Goal: Transaction & Acquisition: Purchase product/service

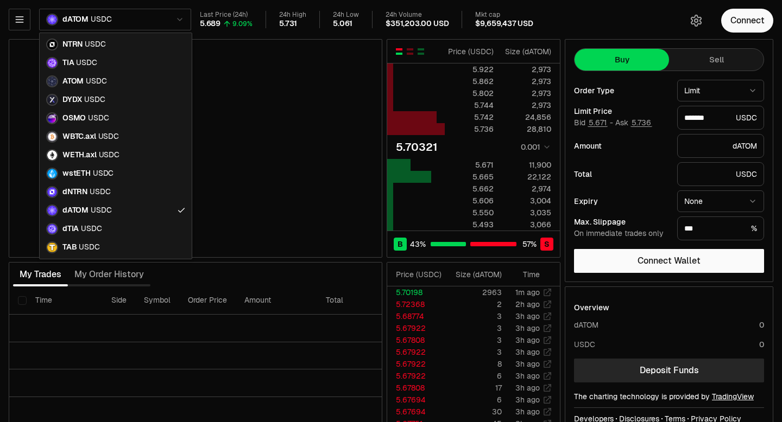
click at [178, 18] on html "Neutron Balance Earn Supervaults Bridge Orderbook Stake Ecosystem Governance Do…" at bounding box center [391, 226] width 782 height 453
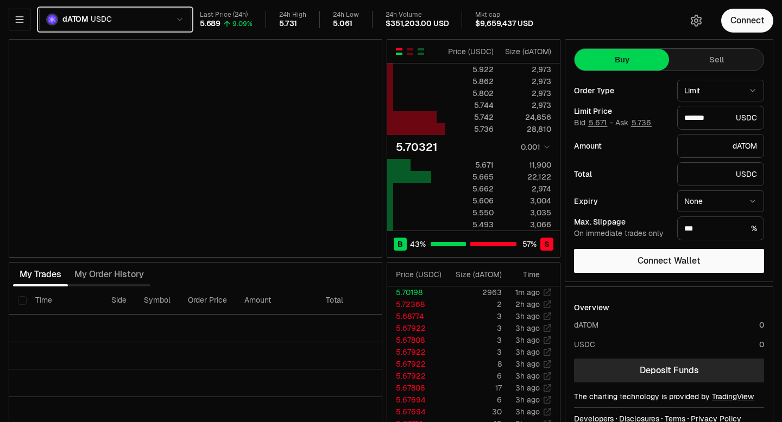
click at [178, 19] on html "Neutron Balance Earn Supervaults Bridge Orderbook Stake Ecosystem Governance Do…" at bounding box center [391, 226] width 782 height 453
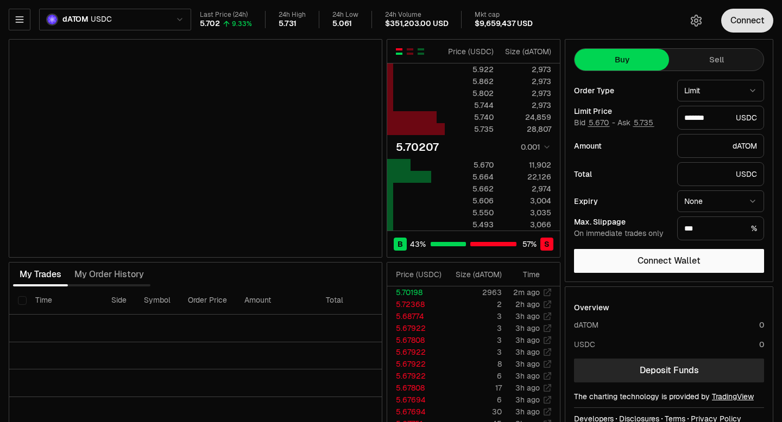
click at [746, 23] on button "Connect" at bounding box center [747, 21] width 52 height 24
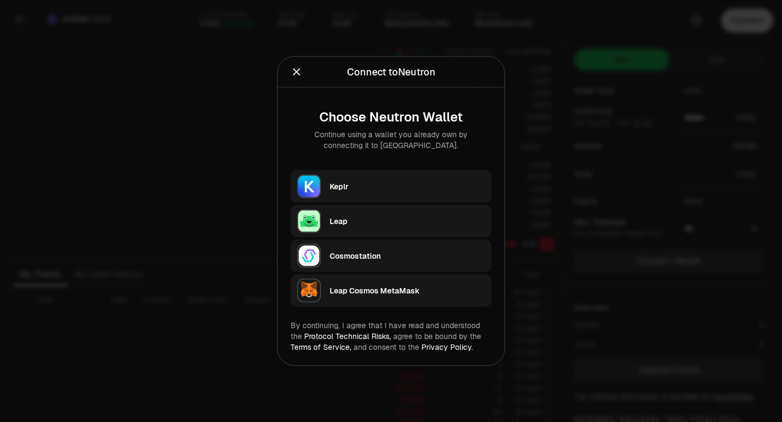
click at [390, 182] on div "Keplr" at bounding box center [407, 186] width 155 height 11
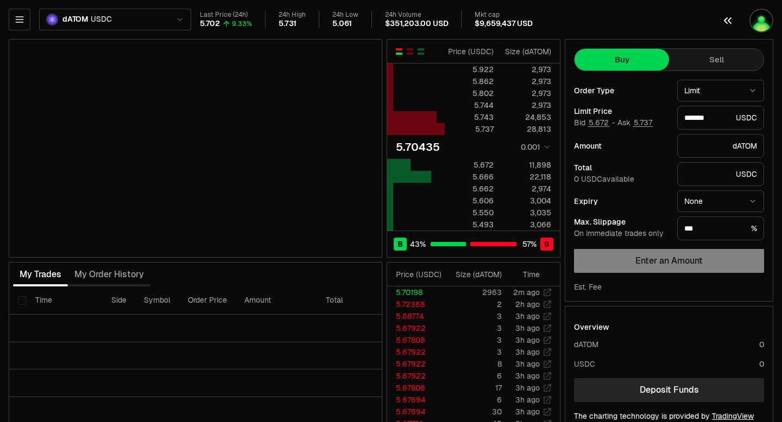
click at [763, 27] on img "button" at bounding box center [761, 21] width 24 height 24
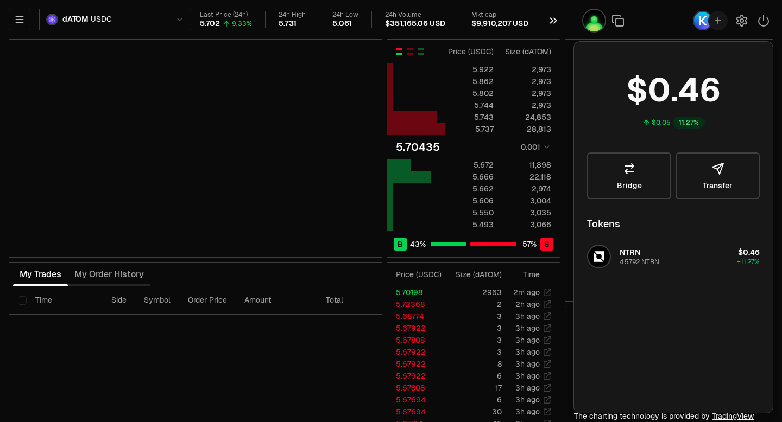
click at [554, 22] on icon "button" at bounding box center [553, 20] width 12 height 13
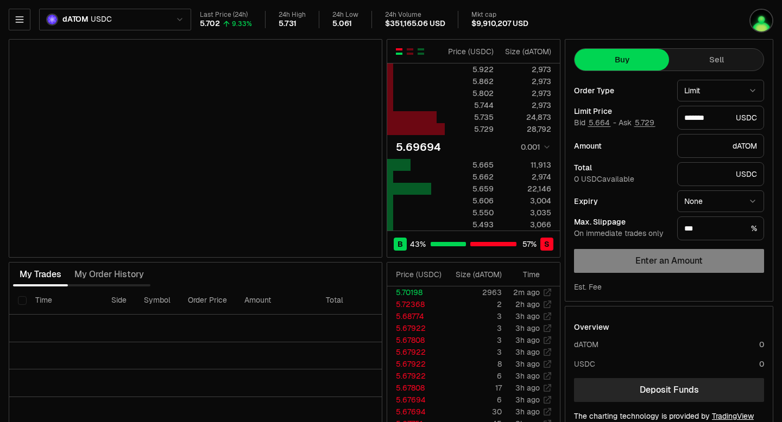
type input "*******"
click at [180, 16] on html "Neutron Balance Earn Supervaults Bridge Orderbook Stake Ecosystem Governance Do…" at bounding box center [391, 236] width 782 height 473
click at [750, 117] on div "******* USDC" at bounding box center [720, 118] width 87 height 24
click at [18, 21] on icon "button" at bounding box center [19, 19] width 11 height 11
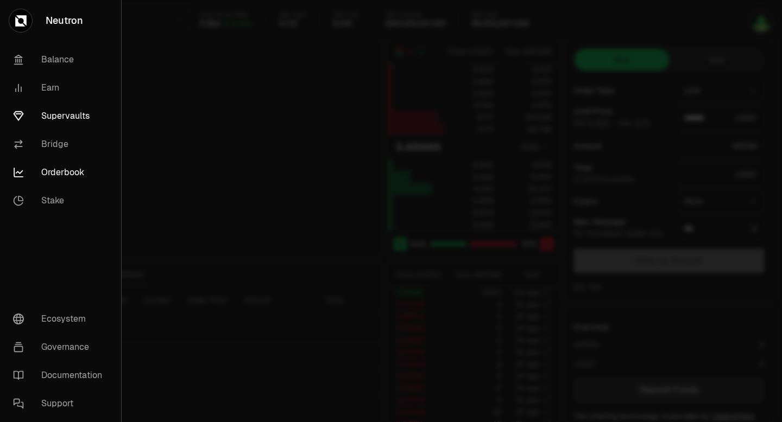
click at [67, 119] on link "Supervaults" at bounding box center [60, 116] width 112 height 28
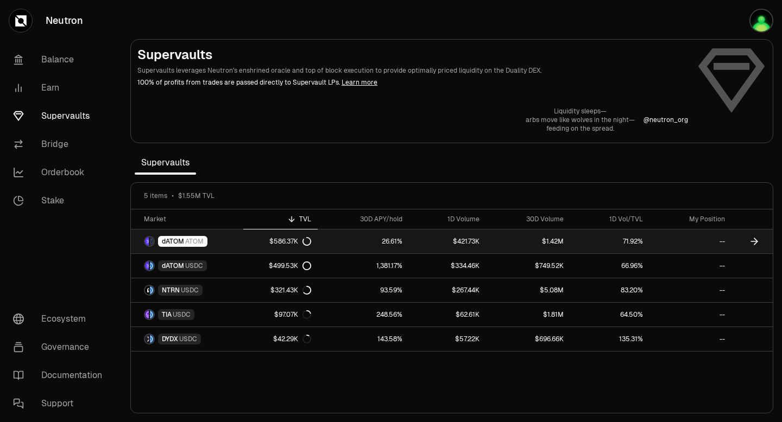
click at [755, 241] on icon at bounding box center [754, 241] width 11 height 11
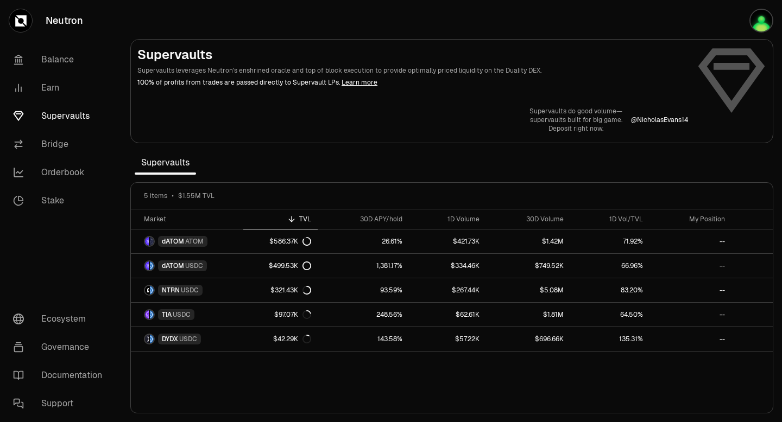
click at [350, 84] on link "Learn more" at bounding box center [359, 82] width 36 height 9
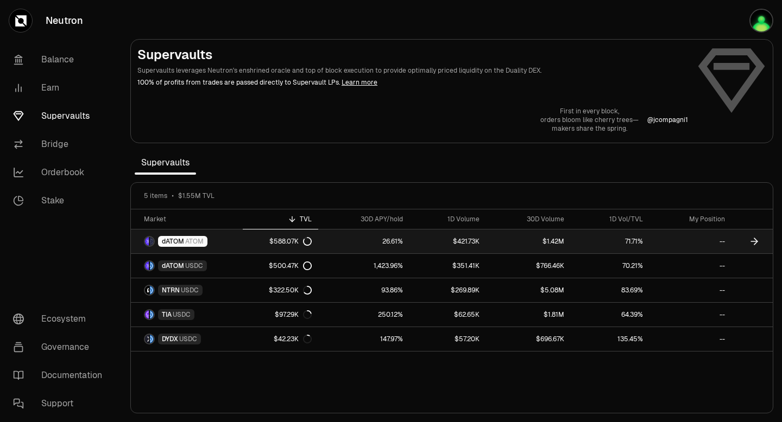
click at [756, 241] on icon at bounding box center [754, 241] width 11 height 11
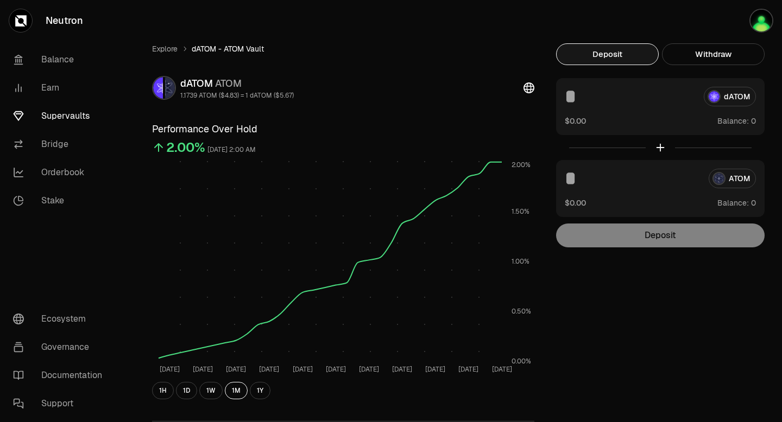
click at [75, 111] on link "Supervaults" at bounding box center [60, 116] width 113 height 28
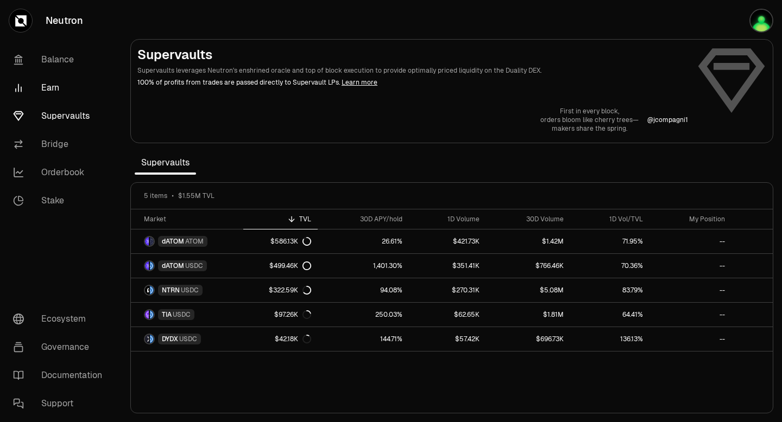
click at [52, 88] on link "Earn" at bounding box center [60, 88] width 113 height 28
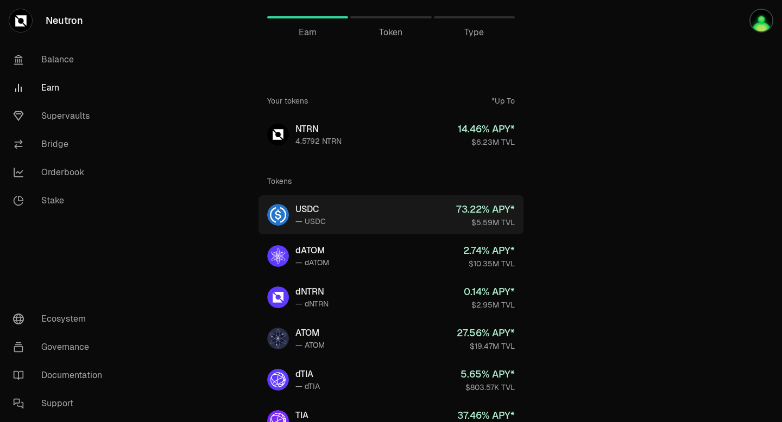
click at [345, 216] on link "USDC — USDC 73.22 % APY* $5.59M TVL" at bounding box center [390, 214] width 265 height 39
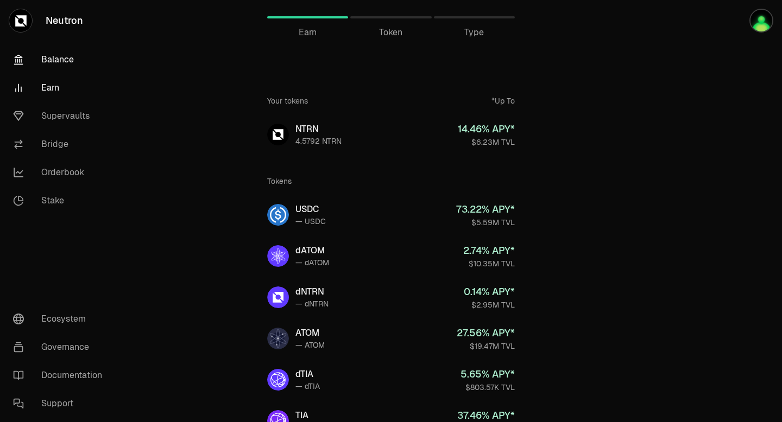
click at [70, 60] on link "Balance" at bounding box center [60, 60] width 113 height 28
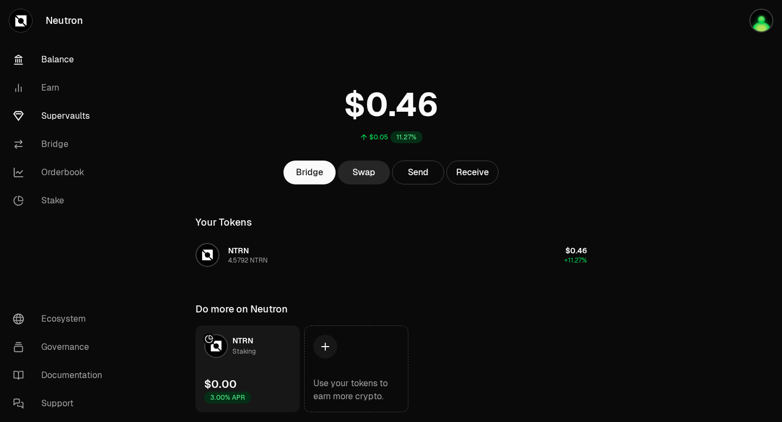
click at [62, 115] on link "Supervaults" at bounding box center [60, 116] width 113 height 28
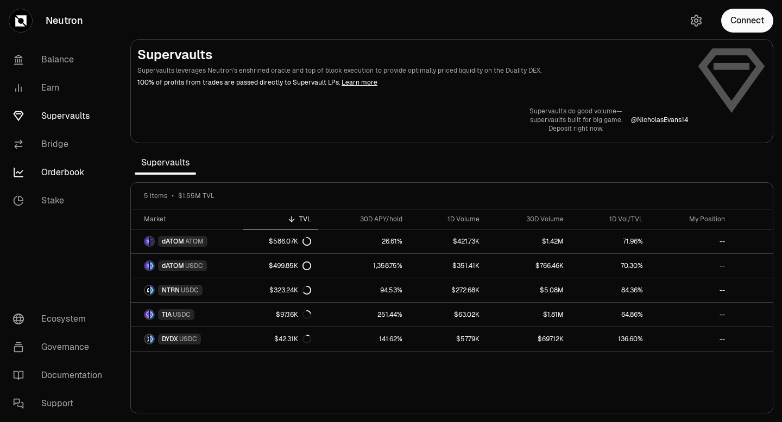
click at [59, 172] on link "Orderbook" at bounding box center [60, 173] width 113 height 28
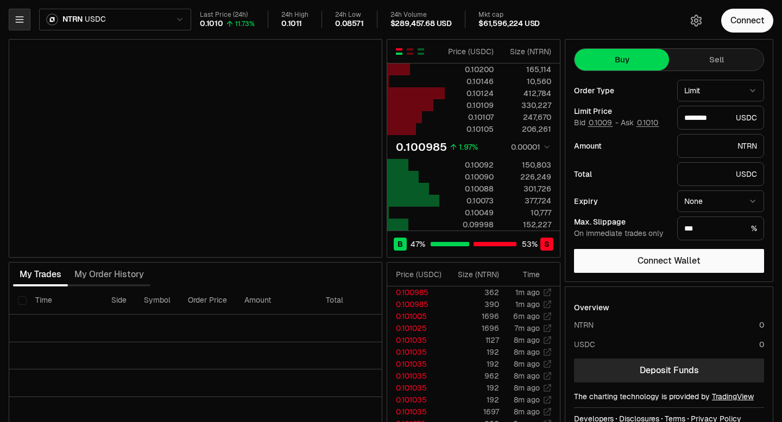
click at [21, 20] on icon "button" at bounding box center [19, 19] width 11 height 11
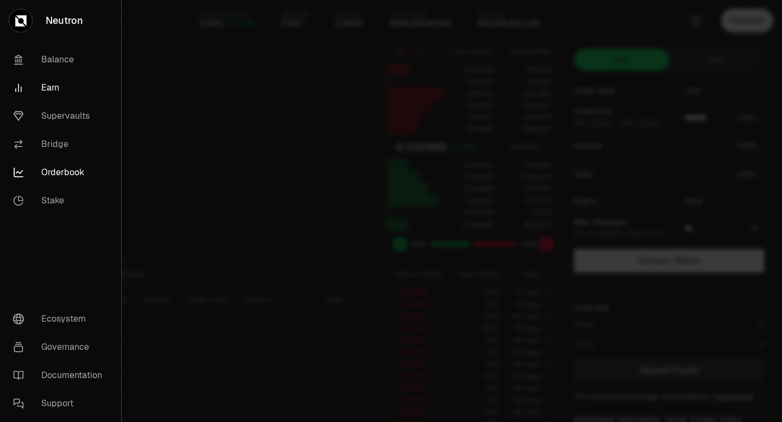
type input "********"
click at [63, 60] on link "Balance" at bounding box center [60, 60] width 112 height 28
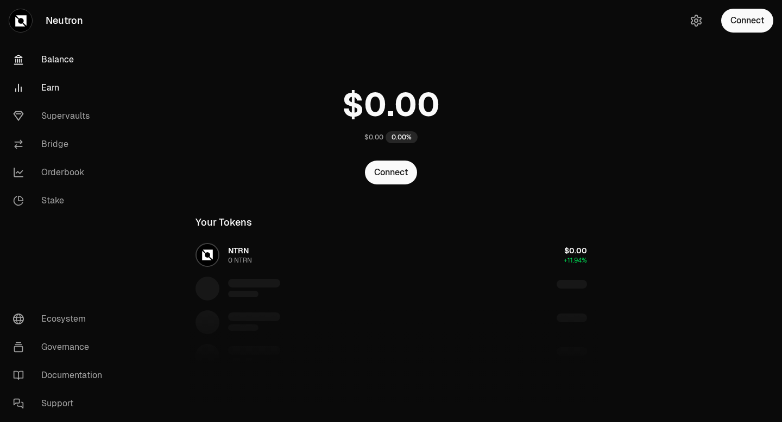
click at [49, 91] on link "Earn" at bounding box center [60, 88] width 113 height 28
click at [49, 85] on link "Earn" at bounding box center [60, 88] width 113 height 28
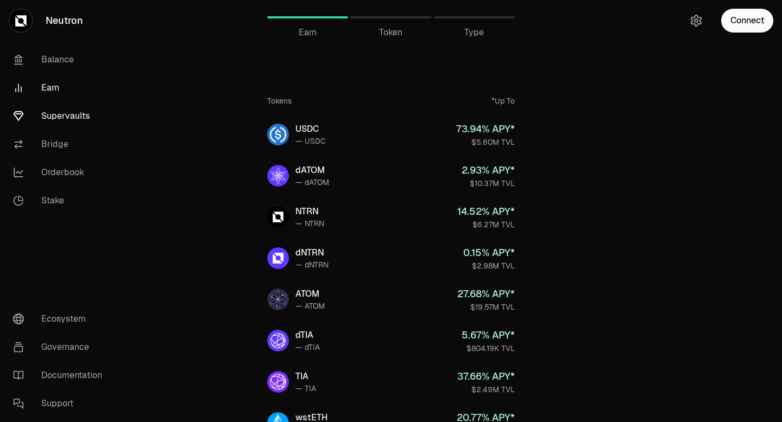
click at [47, 116] on link "Supervaults" at bounding box center [60, 116] width 113 height 28
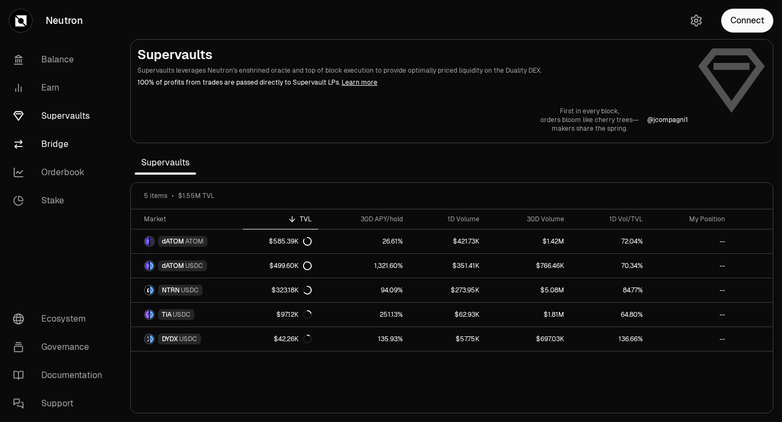
click at [52, 141] on link "Bridge" at bounding box center [60, 144] width 113 height 28
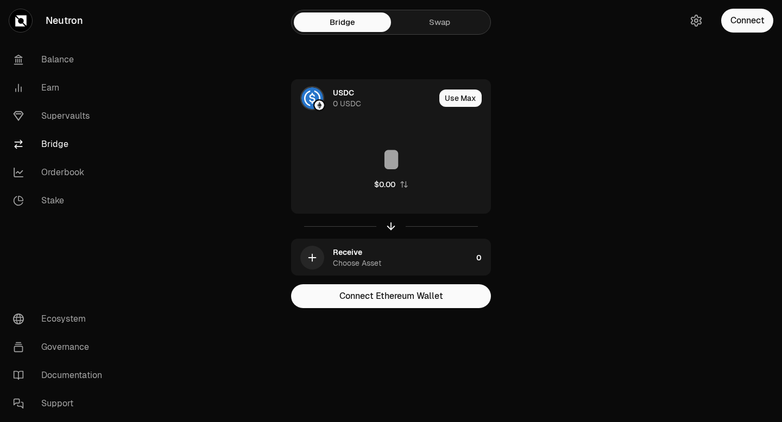
click at [441, 26] on link "Swap" at bounding box center [439, 22] width 97 height 20
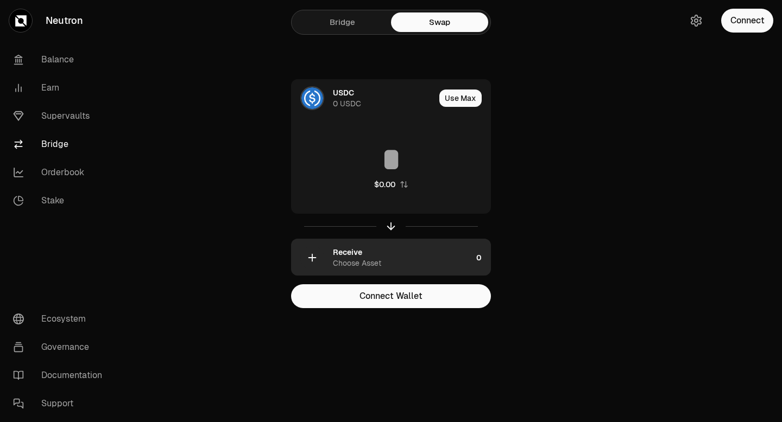
click at [405, 259] on div "Receive Choose Asset" at bounding box center [402, 258] width 139 height 22
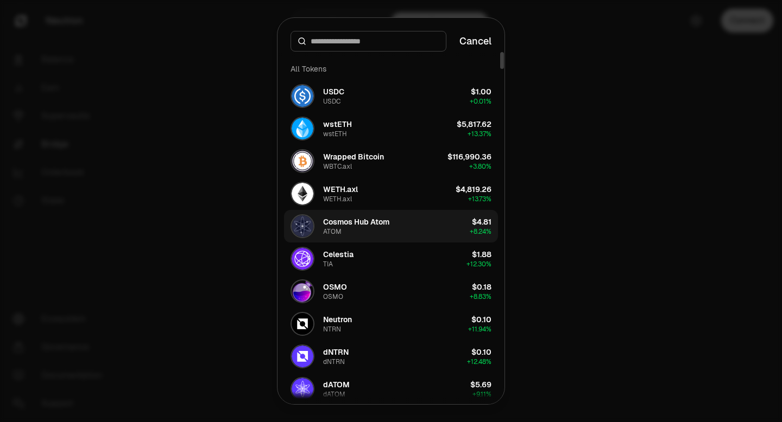
click at [375, 226] on div "Cosmos Hub Atom" at bounding box center [356, 222] width 66 height 11
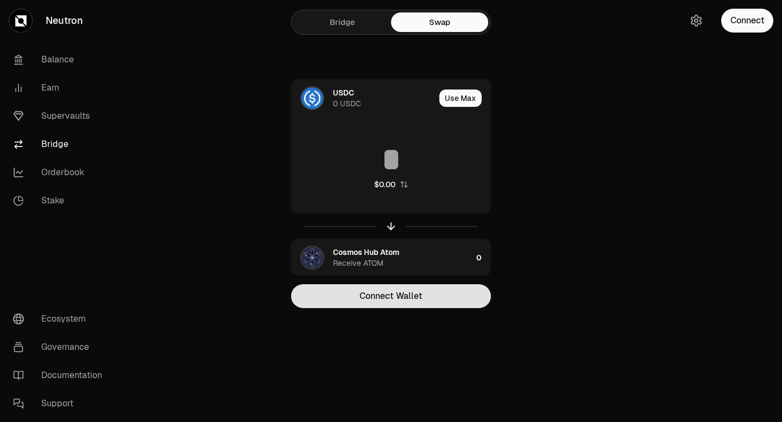
click at [382, 298] on button "Connect Wallet" at bounding box center [391, 296] width 200 height 24
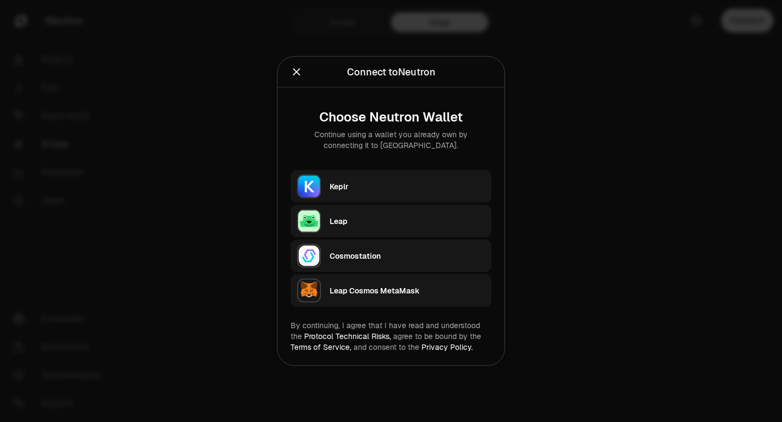
click at [419, 190] on div "Keplr" at bounding box center [407, 186] width 155 height 11
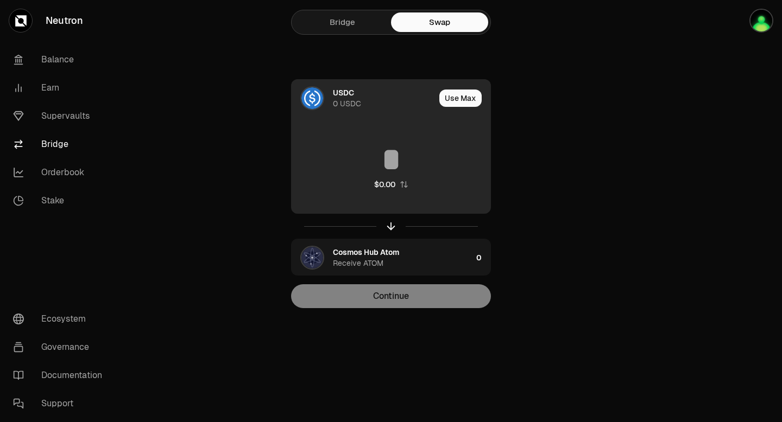
click at [337, 97] on div "USDC" at bounding box center [343, 92] width 21 height 11
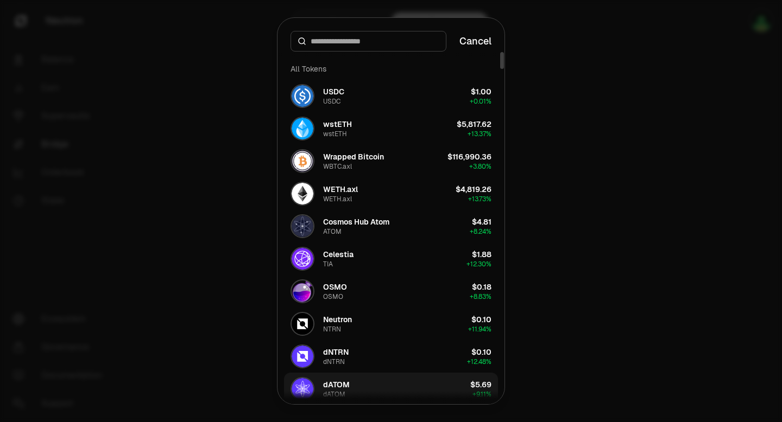
click at [379, 384] on button "dATOM dATOM $5.69 + 9.11%" at bounding box center [391, 389] width 214 height 33
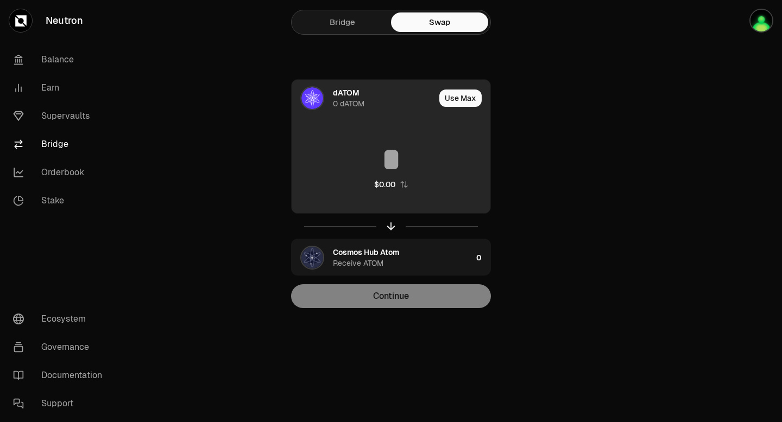
click at [385, 163] on input at bounding box center [391, 159] width 199 height 33
type input "****"
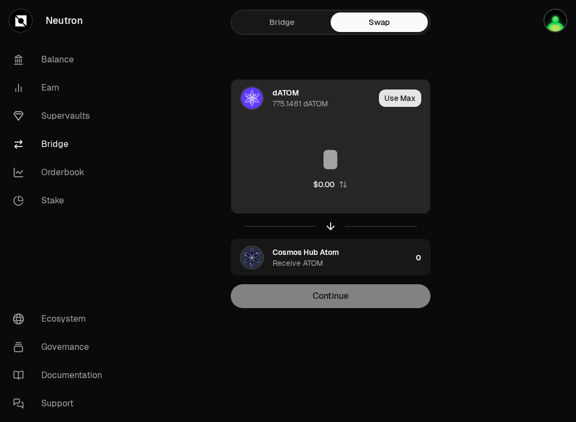
click at [401, 99] on button "Use Max" at bounding box center [400, 98] width 42 height 17
type input "**********"
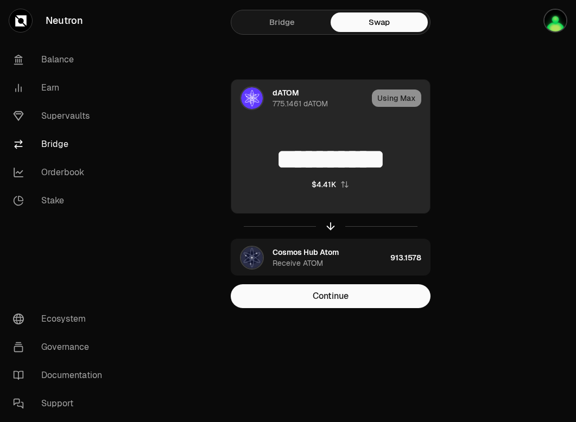
drag, startPoint x: 260, startPoint y: 158, endPoint x: 414, endPoint y: 161, distance: 154.2
click at [414, 161] on input "**********" at bounding box center [330, 159] width 199 height 33
click at [289, 200] on div "**********" at bounding box center [330, 167] width 199 height 96
click at [392, 99] on div "Using Max" at bounding box center [401, 98] width 58 height 37
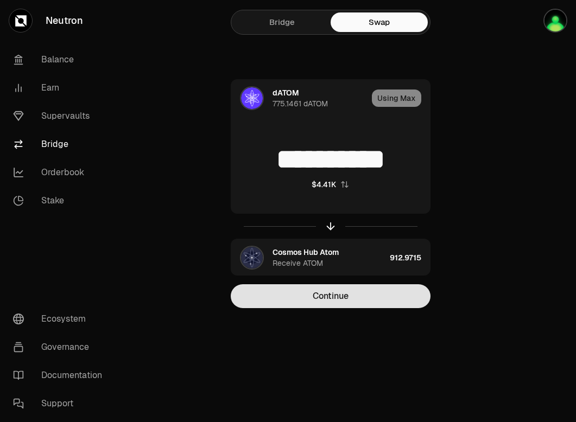
click at [354, 297] on button "Continue" at bounding box center [331, 296] width 200 height 24
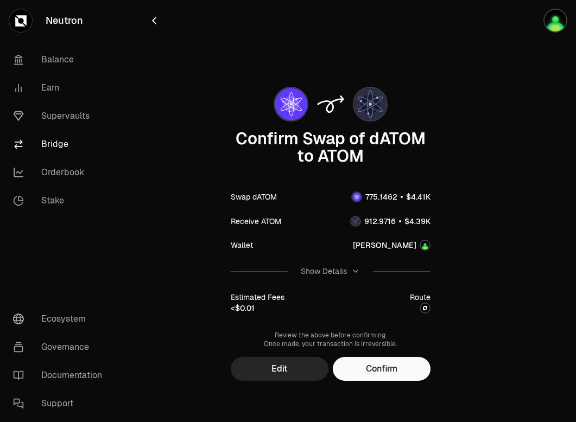
click at [350, 271] on div "Show Details" at bounding box center [330, 271] width 59 height 11
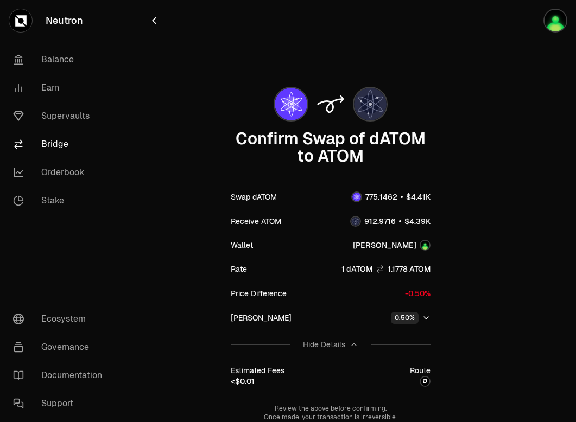
click at [426, 318] on icon "button" at bounding box center [426, 318] width 9 height 9
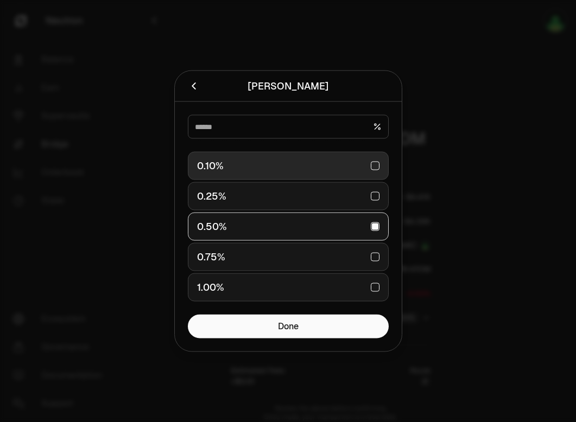
click at [321, 166] on div "0.10%" at bounding box center [288, 166] width 182 height 24
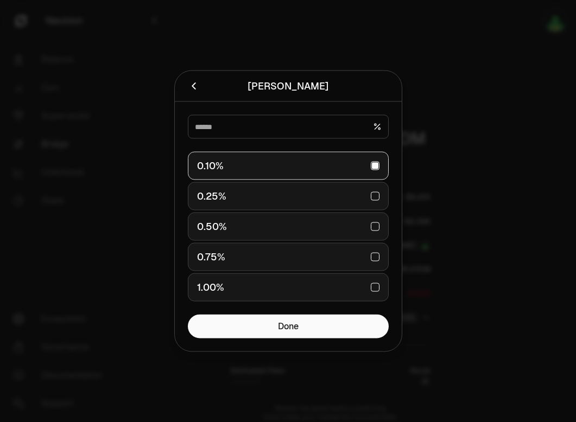
click at [495, 192] on div at bounding box center [288, 211] width 576 height 422
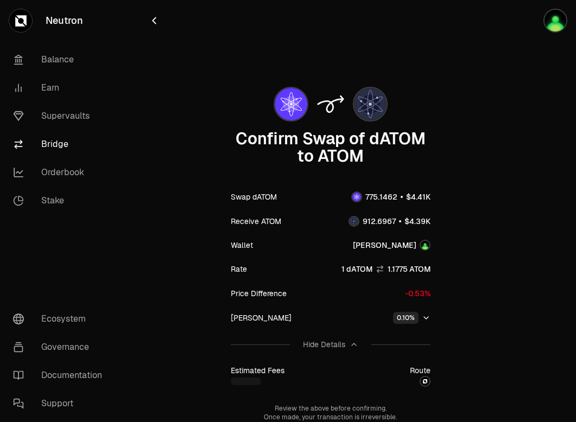
click at [426, 318] on icon "button" at bounding box center [426, 318] width 9 height 9
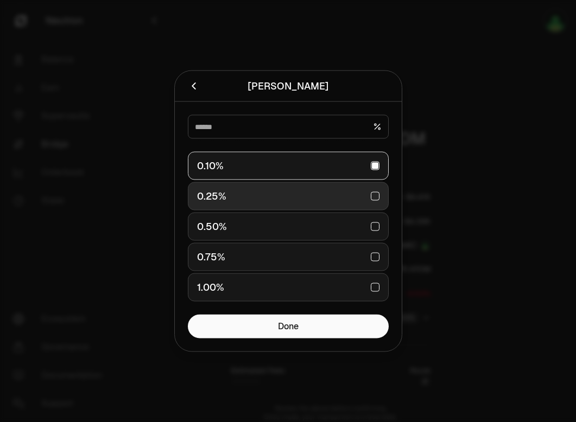
click at [326, 198] on div "0.25%" at bounding box center [288, 197] width 182 height 24
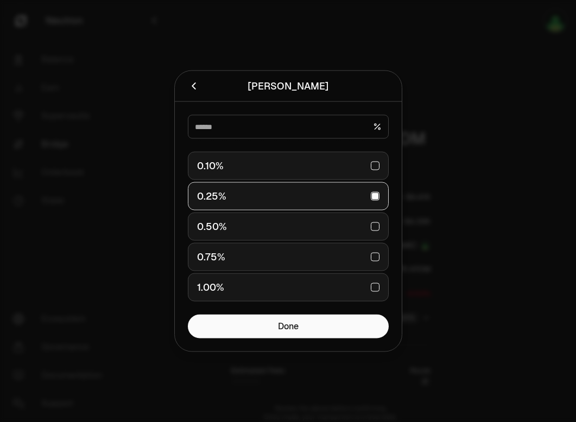
click at [497, 278] on div at bounding box center [288, 211] width 576 height 422
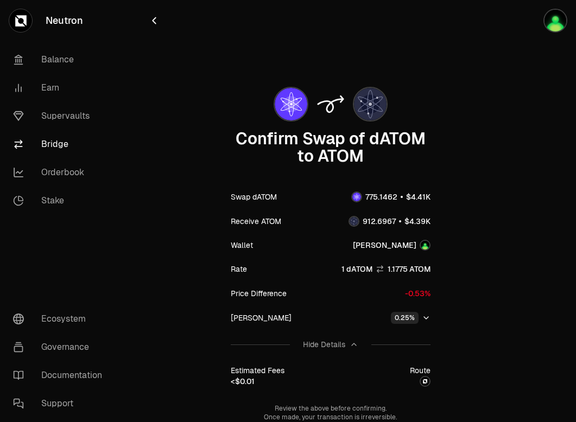
click at [153, 20] on icon "button" at bounding box center [154, 21] width 3 height 6
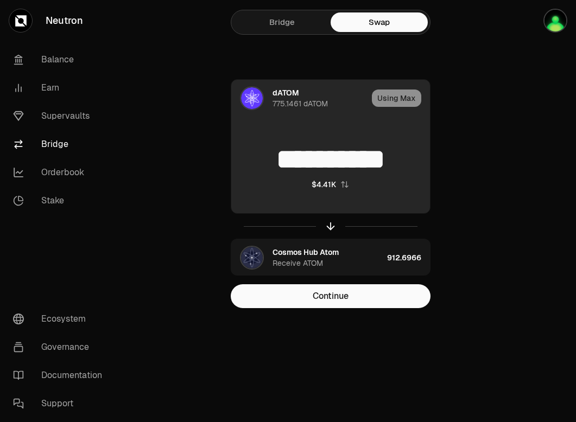
click at [402, 162] on input "**********" at bounding box center [330, 159] width 199 height 33
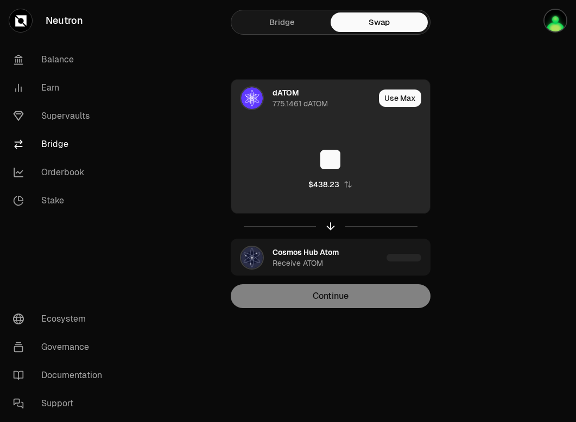
type input "*"
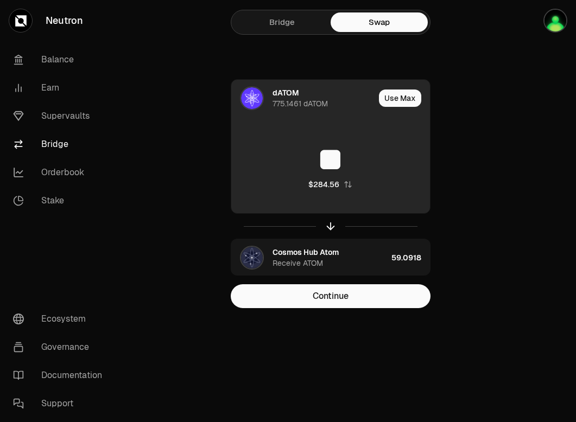
type input "*"
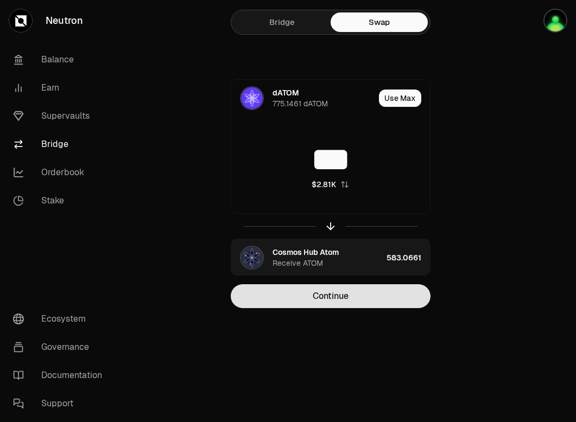
type input "***"
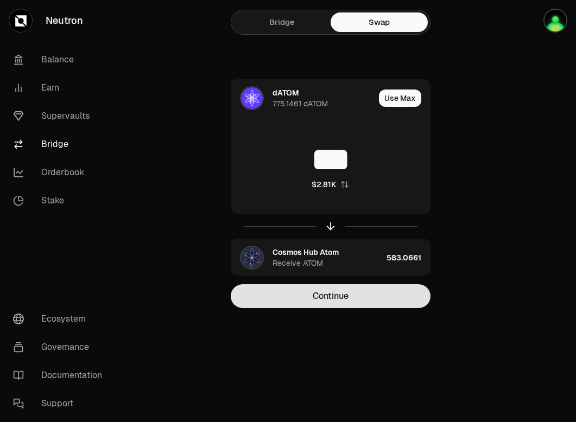
click at [339, 297] on button "Continue" at bounding box center [331, 296] width 200 height 24
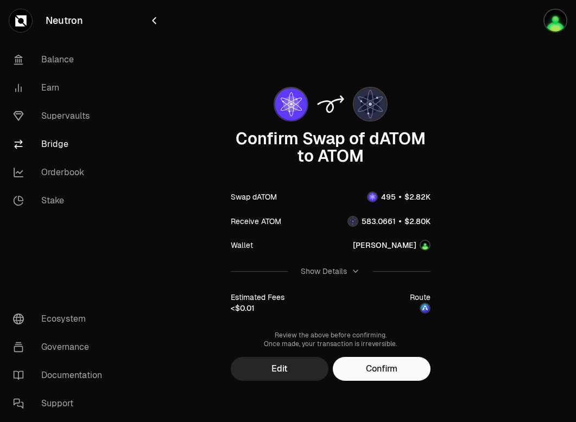
click at [337, 273] on div "Show Details" at bounding box center [324, 271] width 46 height 11
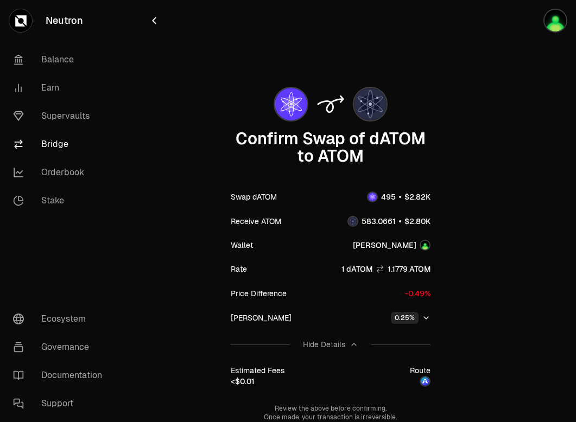
click at [339, 347] on div "Hide Details" at bounding box center [324, 344] width 42 height 11
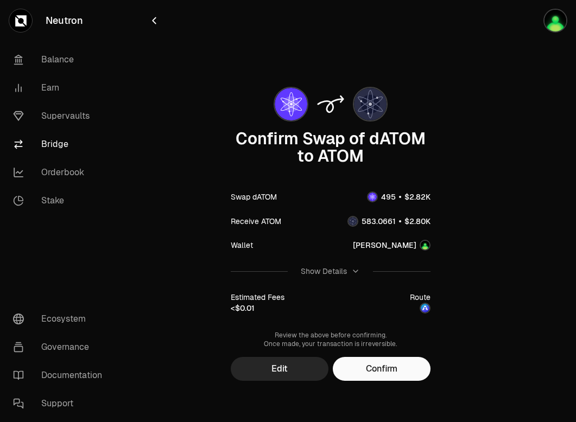
click at [153, 17] on icon "button" at bounding box center [154, 21] width 12 height 12
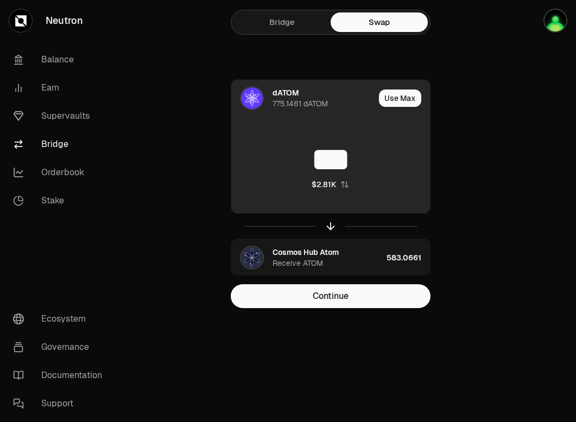
click at [364, 163] on input "***" at bounding box center [330, 159] width 199 height 33
type input "*"
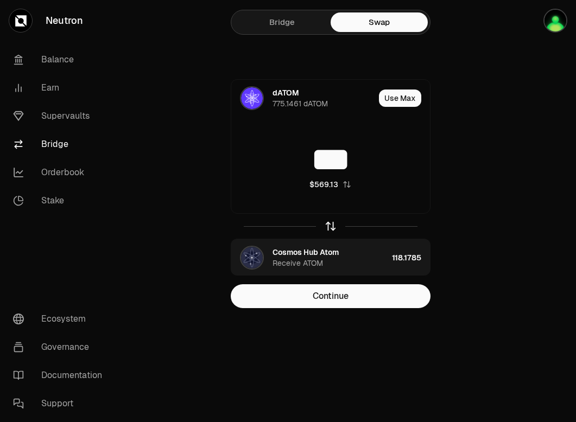
type input "***"
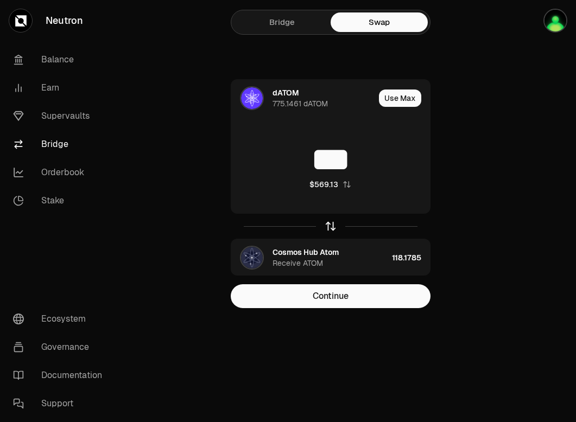
click at [327, 226] on icon "button" at bounding box center [331, 226] width 12 height 12
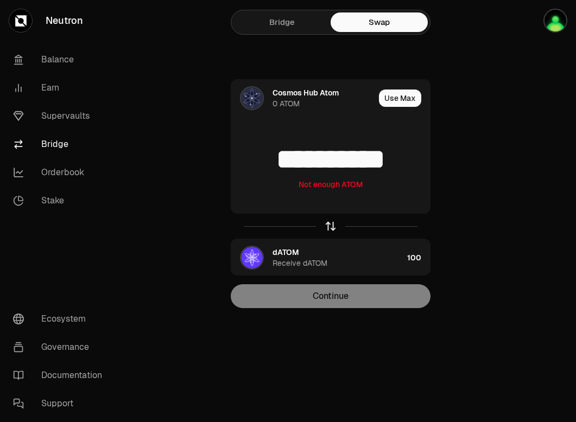
click at [326, 228] on icon "button" at bounding box center [331, 226] width 12 height 12
type input "***"
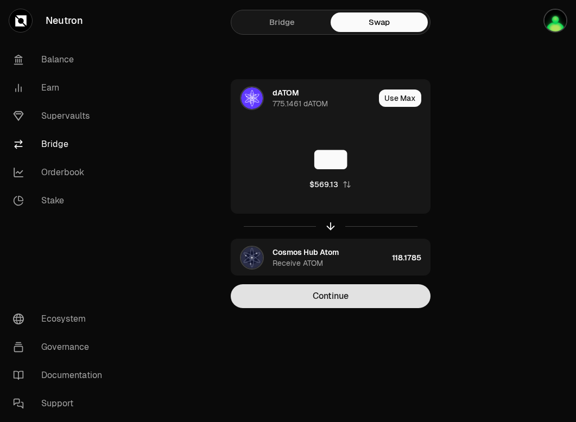
click at [339, 293] on button "Continue" at bounding box center [331, 296] width 200 height 24
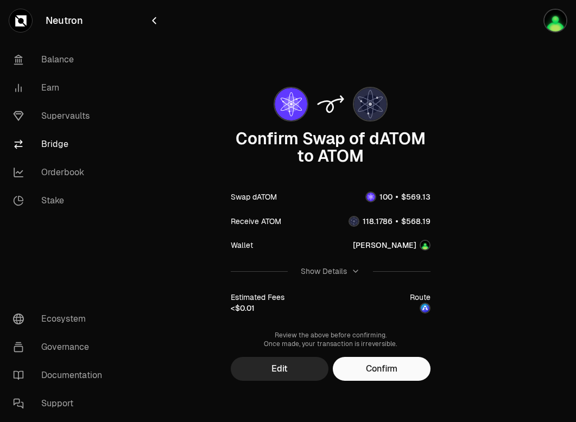
click at [332, 273] on div "Show Details" at bounding box center [324, 271] width 46 height 11
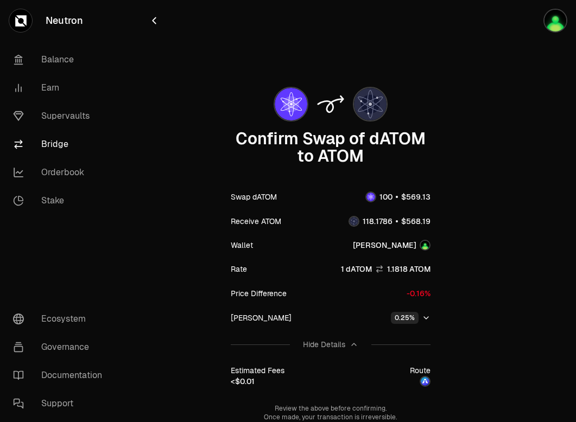
click at [153, 20] on icon "button" at bounding box center [154, 21] width 3 height 6
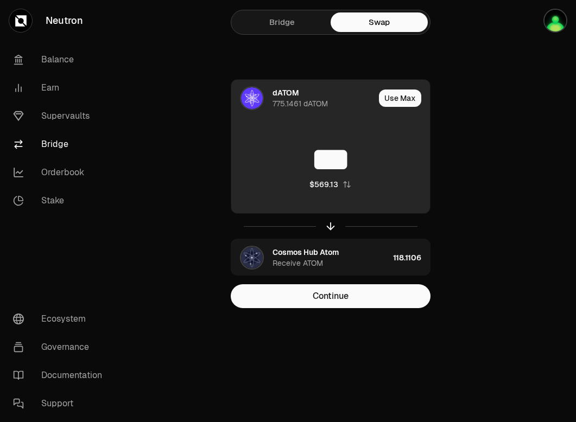
click at [357, 156] on input "***" at bounding box center [330, 159] width 199 height 33
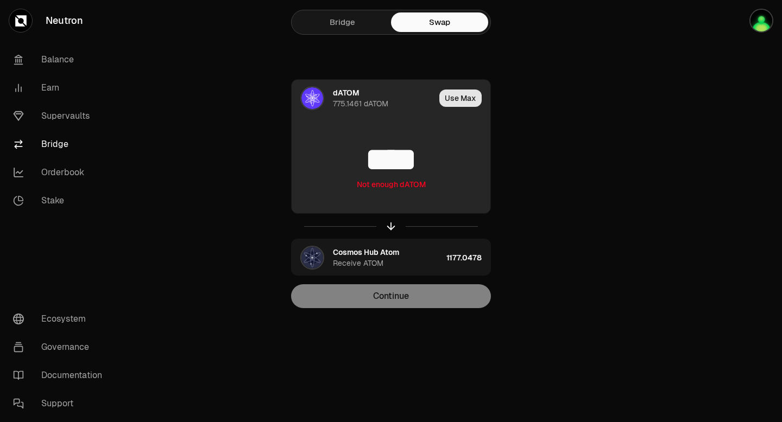
click at [460, 100] on button "Use Max" at bounding box center [460, 98] width 42 height 17
type input "**********"
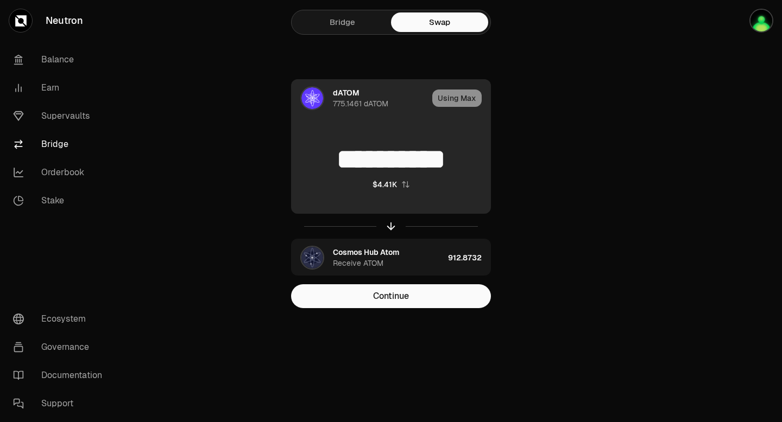
click at [468, 99] on div "Using Max" at bounding box center [461, 98] width 58 height 37
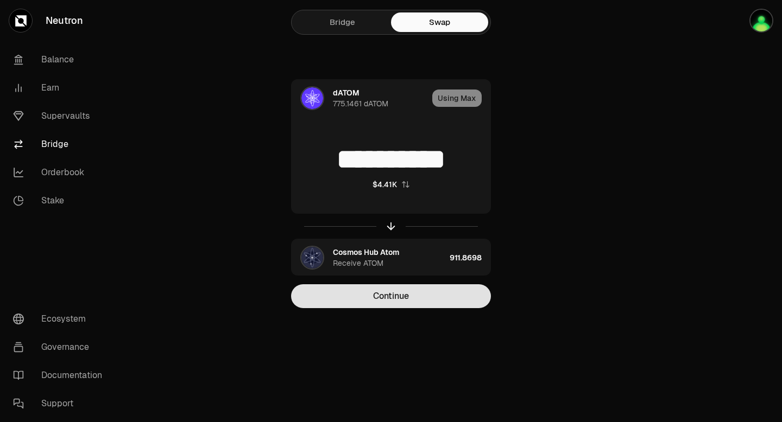
click at [391, 299] on button "Continue" at bounding box center [391, 296] width 200 height 24
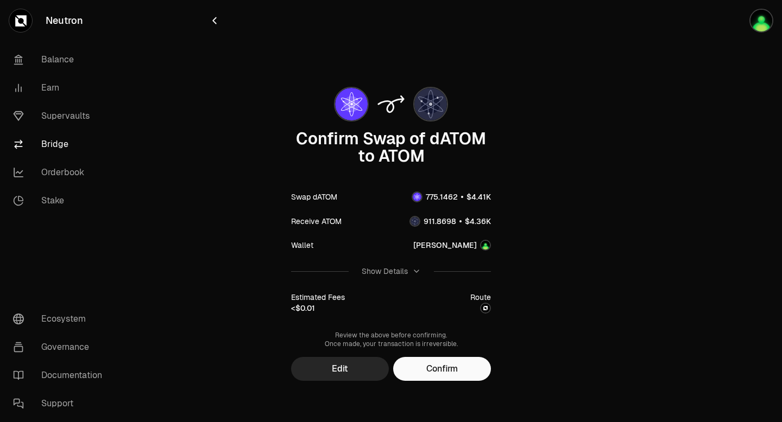
click at [407, 271] on div "Show Details" at bounding box center [391, 271] width 59 height 11
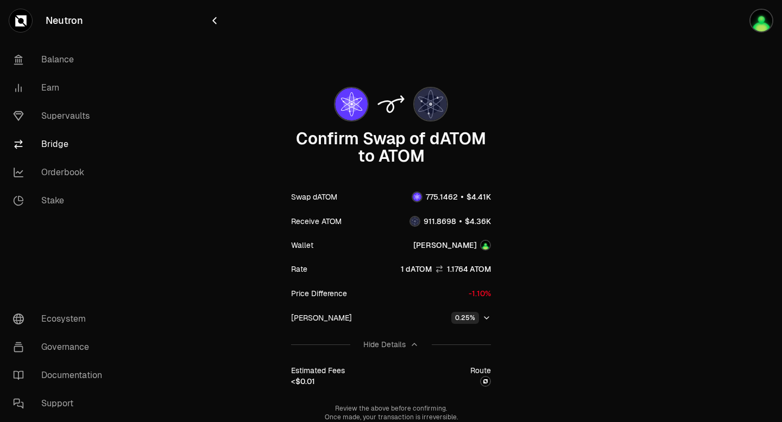
click at [478, 321] on div "0.25%" at bounding box center [465, 318] width 28 height 12
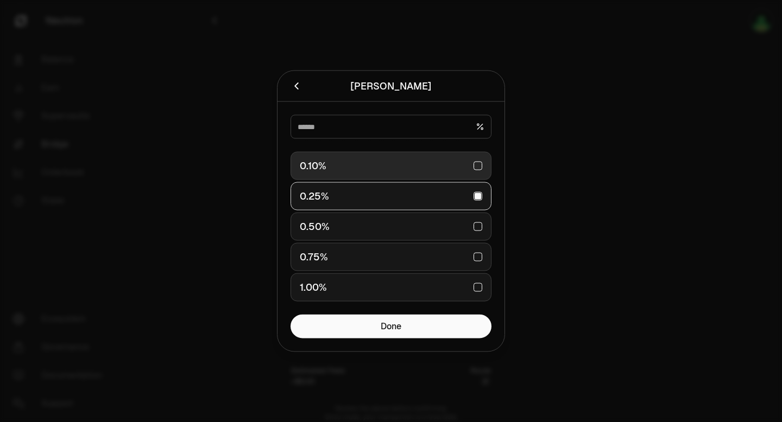
click at [400, 169] on div "0.10%" at bounding box center [391, 166] width 182 height 24
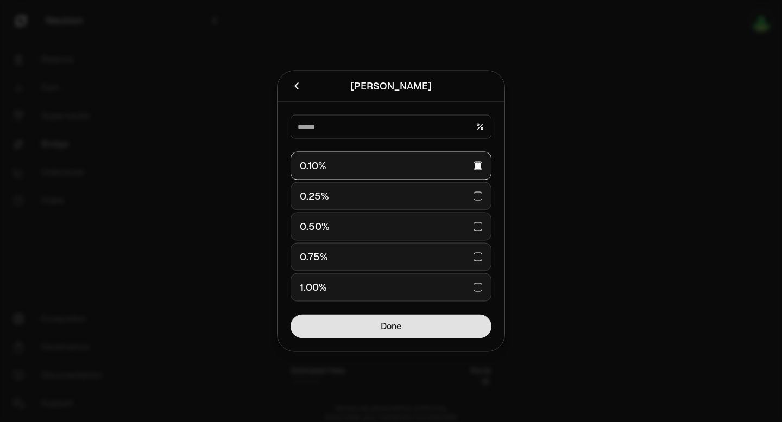
click at [454, 330] on button "Done" at bounding box center [390, 327] width 201 height 24
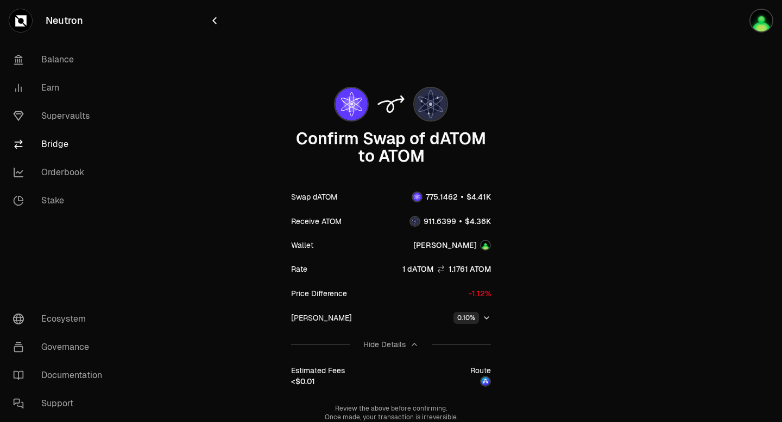
click at [331, 294] on div "Price Difference" at bounding box center [319, 293] width 56 height 11
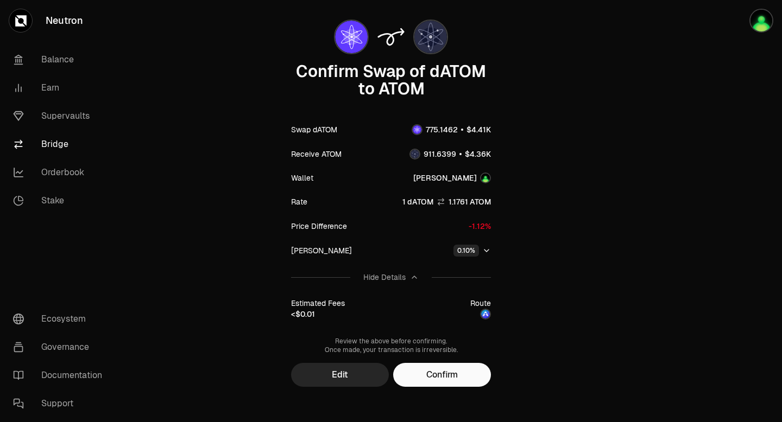
scroll to position [75, 0]
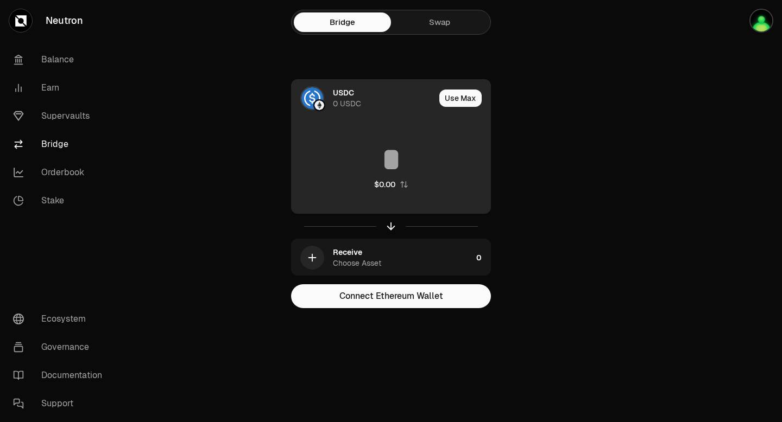
click at [326, 100] on div "USDC 0 USDC" at bounding box center [363, 98] width 143 height 37
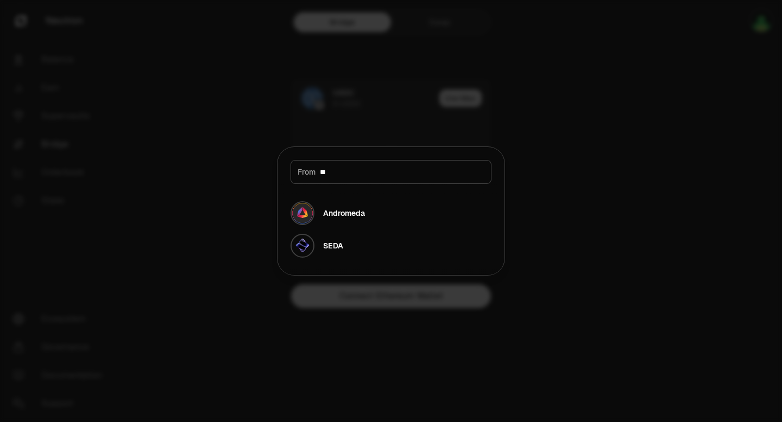
type input "*"
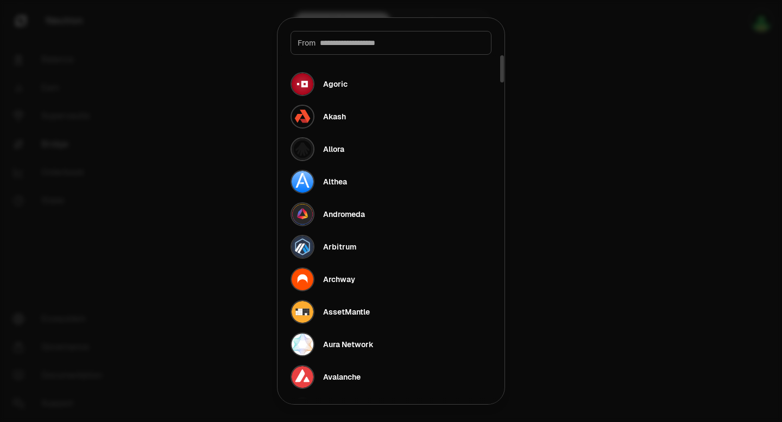
click at [221, 186] on div at bounding box center [391, 211] width 782 height 422
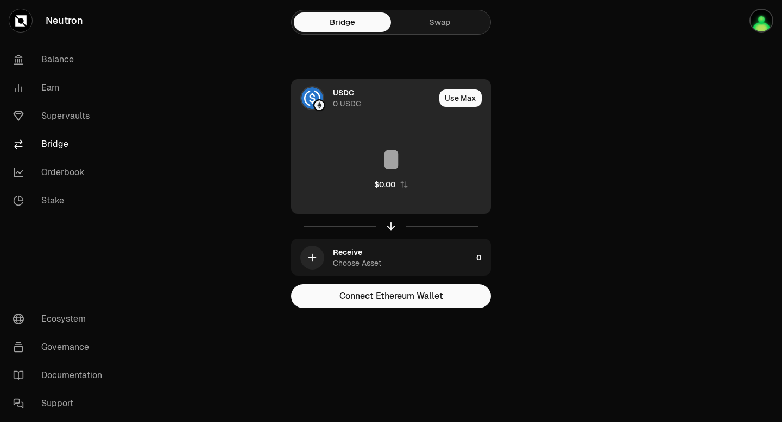
click at [314, 102] on div at bounding box center [319, 105] width 12 height 12
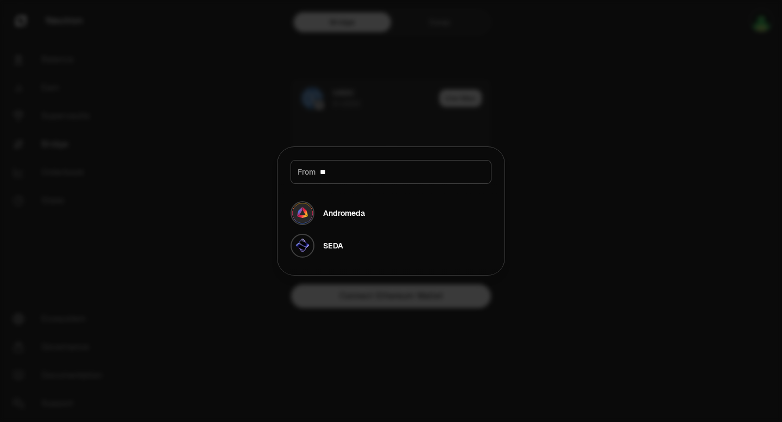
type input "**"
click at [575, 92] on div at bounding box center [391, 211] width 782 height 422
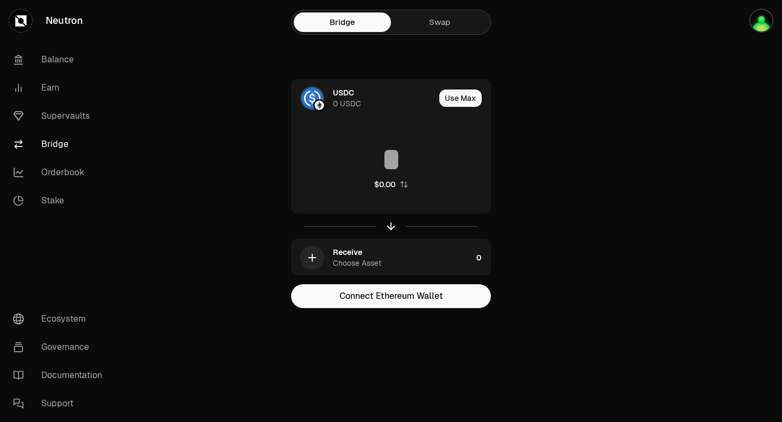
click at [454, 21] on link "Swap" at bounding box center [439, 22] width 97 height 20
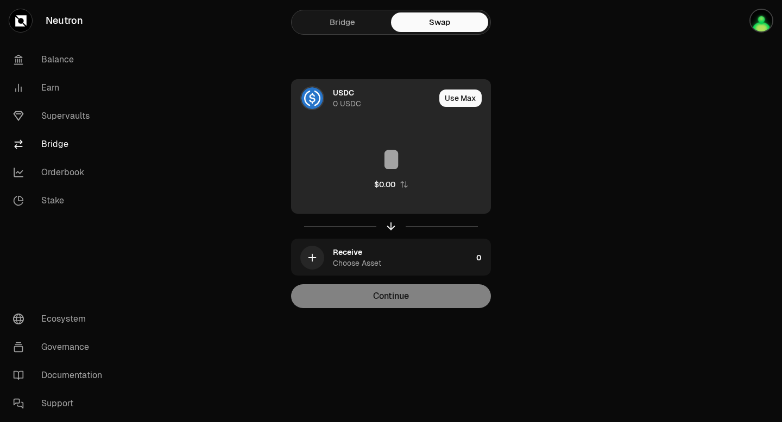
click at [316, 98] on img at bounding box center [312, 98] width 22 height 22
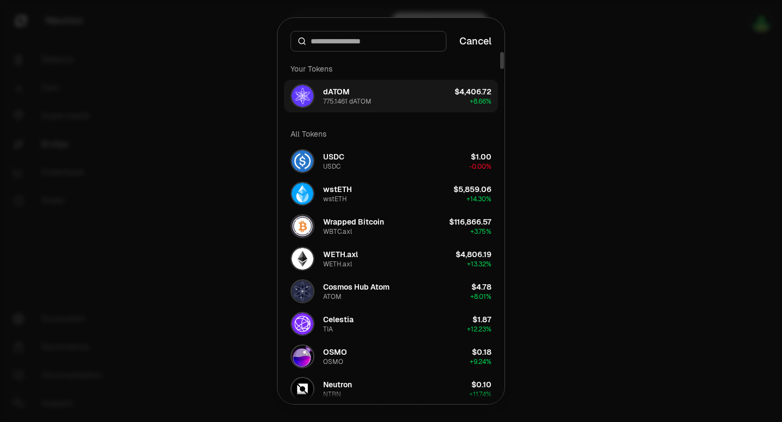
click at [333, 102] on div "775.1461 dATOM" at bounding box center [347, 101] width 48 height 9
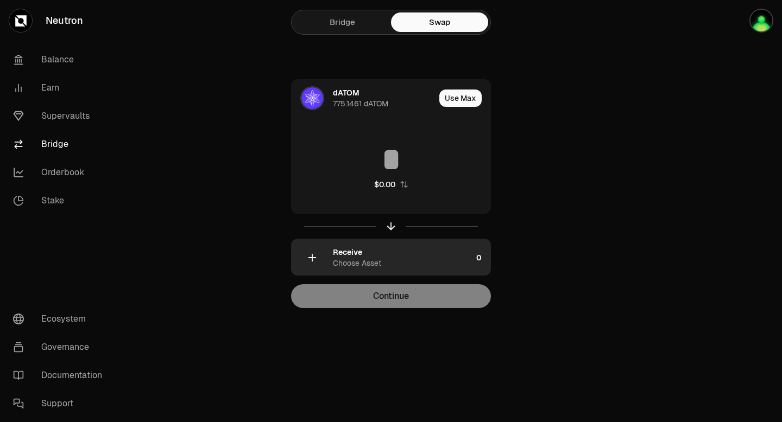
click at [318, 253] on icon "button" at bounding box center [312, 258] width 12 height 12
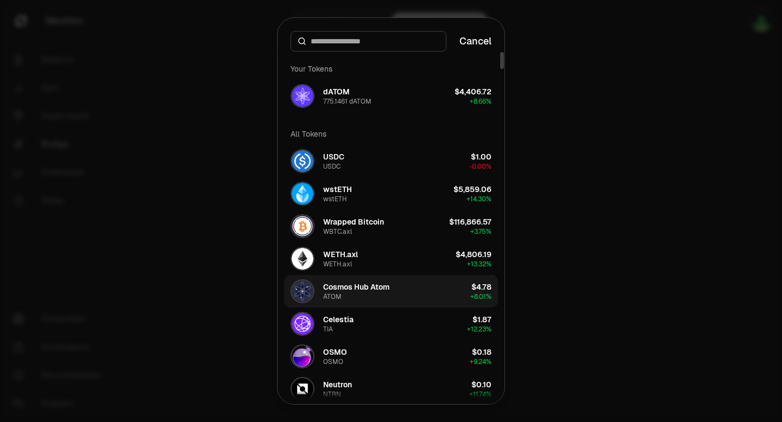
click at [357, 285] on div "Cosmos Hub Atom" at bounding box center [356, 287] width 66 height 11
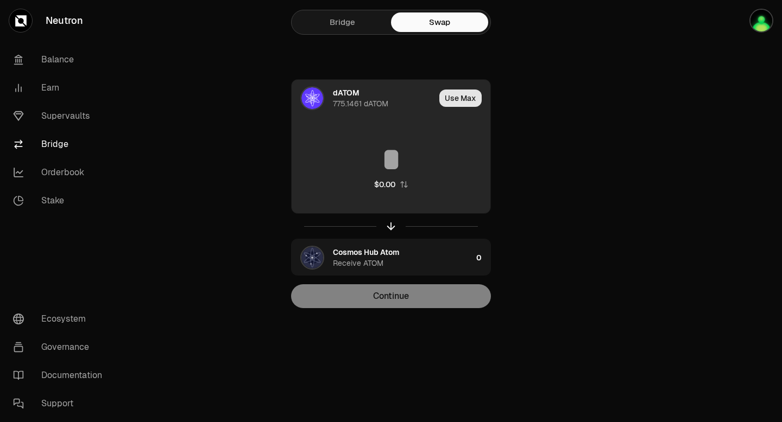
click at [457, 100] on button "Use Max" at bounding box center [460, 98] width 42 height 17
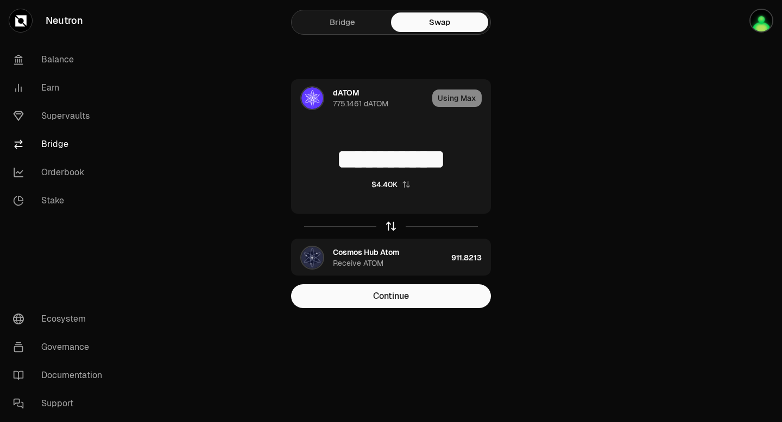
click at [388, 227] on icon "button" at bounding box center [391, 226] width 12 height 12
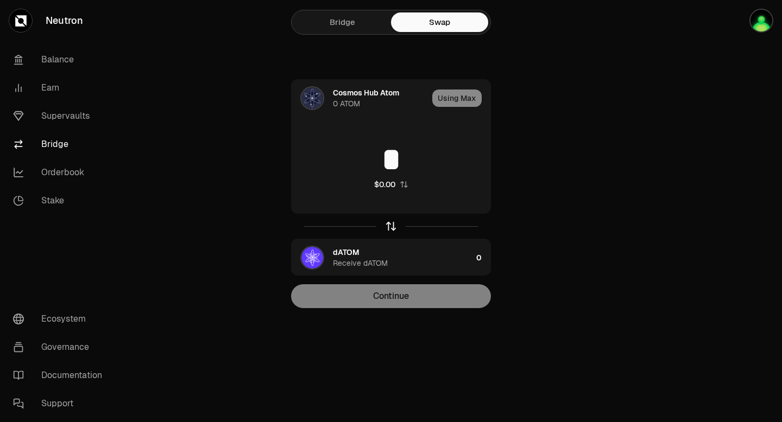
click at [391, 223] on icon "button" at bounding box center [391, 224] width 7 height 3
type input "**********"
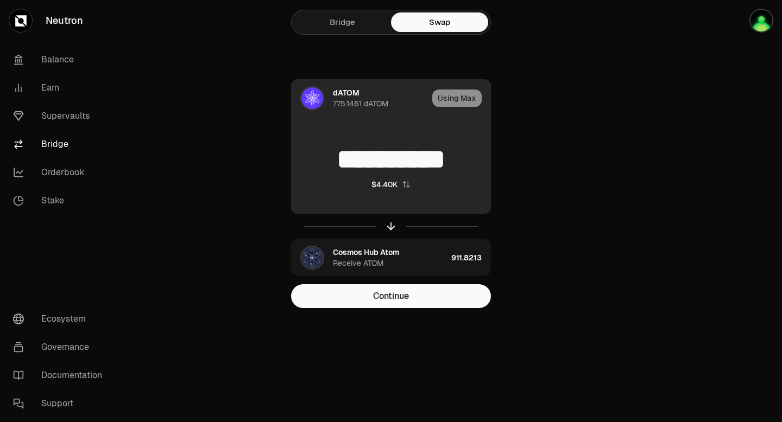
click at [456, 99] on div "Using Max" at bounding box center [461, 98] width 58 height 37
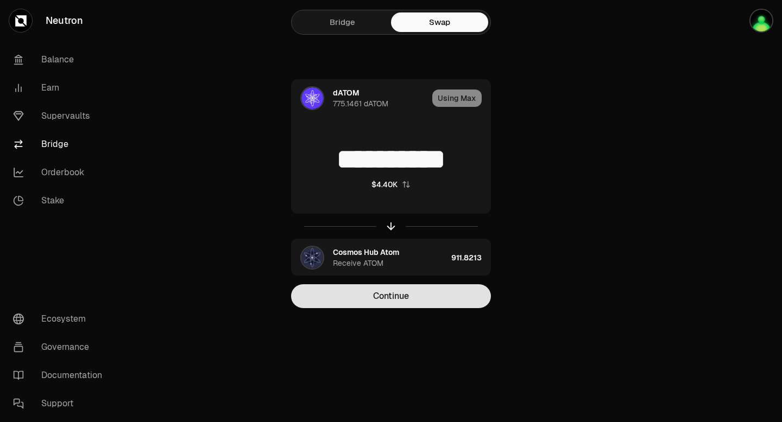
click at [390, 297] on button "Continue" at bounding box center [391, 296] width 200 height 24
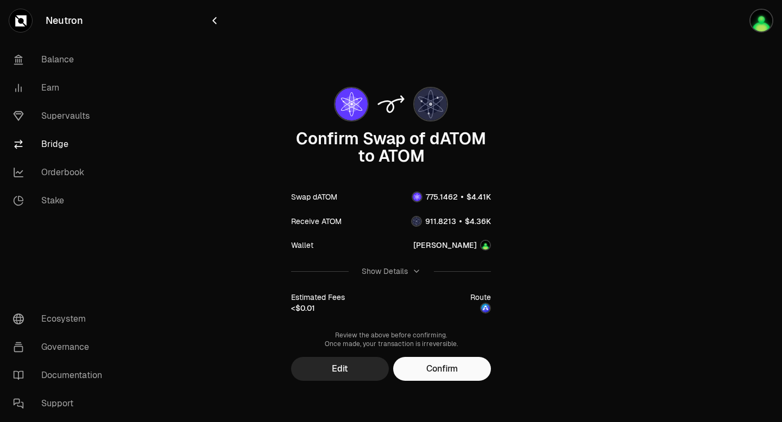
click at [407, 273] on div "Show Details" at bounding box center [385, 271] width 46 height 11
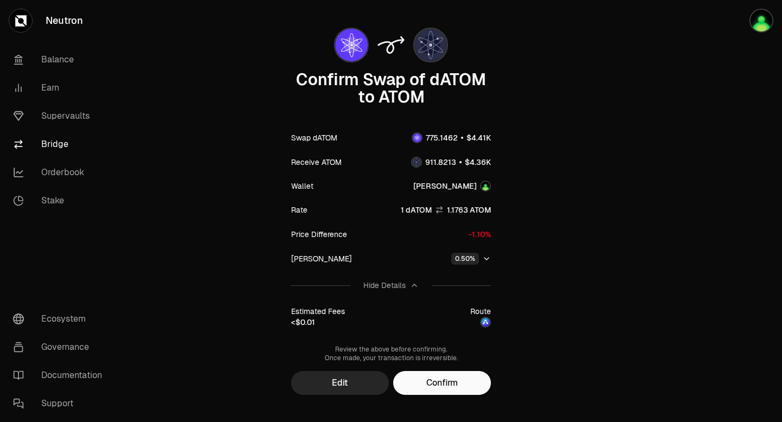
scroll to position [75, 0]
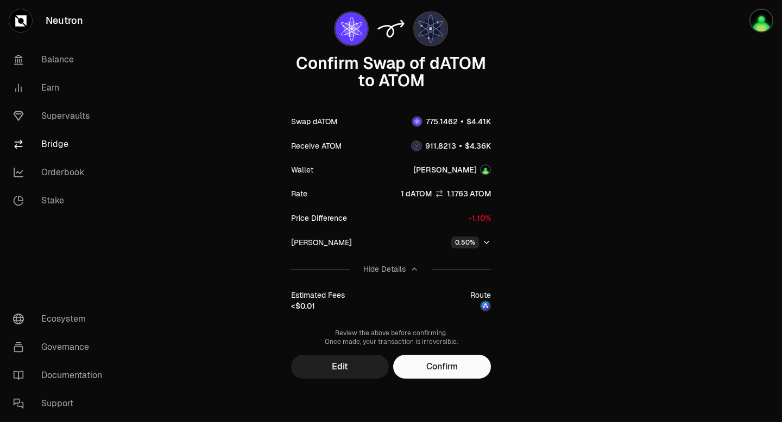
click at [363, 369] on button "Edit" at bounding box center [340, 367] width 98 height 24
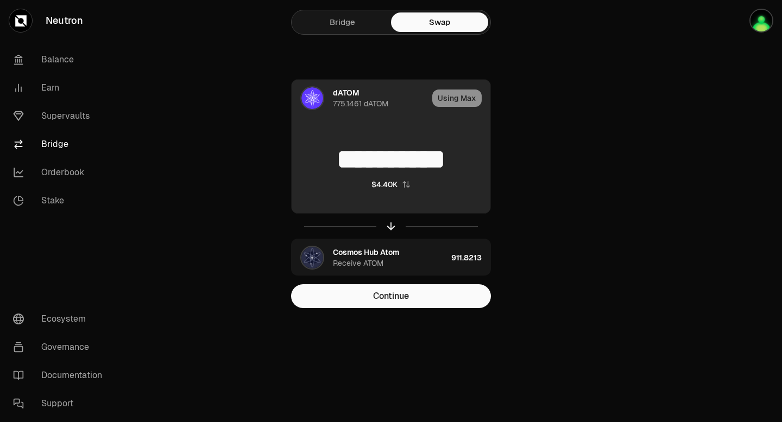
click at [468, 157] on input "**********" at bounding box center [391, 159] width 199 height 33
type input "*"
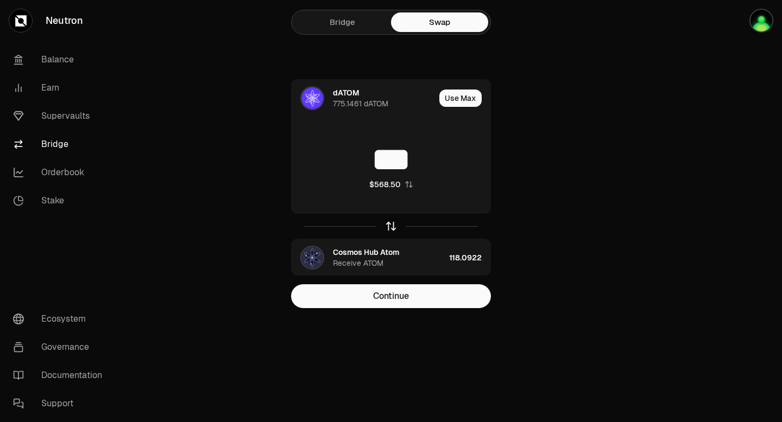
click at [386, 227] on icon "button" at bounding box center [391, 226] width 12 height 12
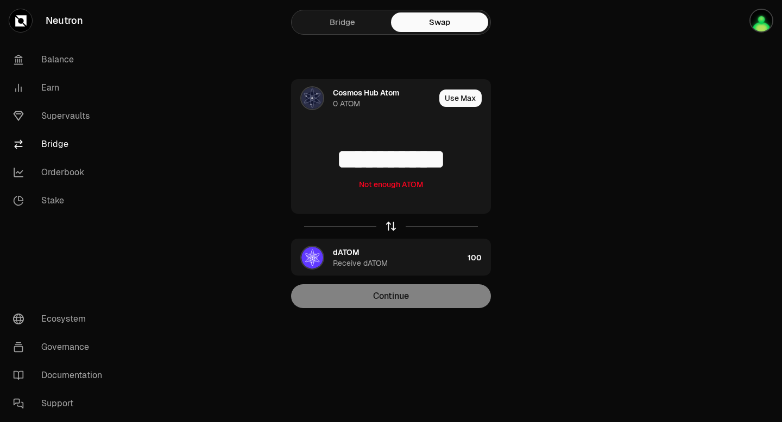
click at [391, 230] on icon "button" at bounding box center [391, 226] width 0 height 7
type input "***"
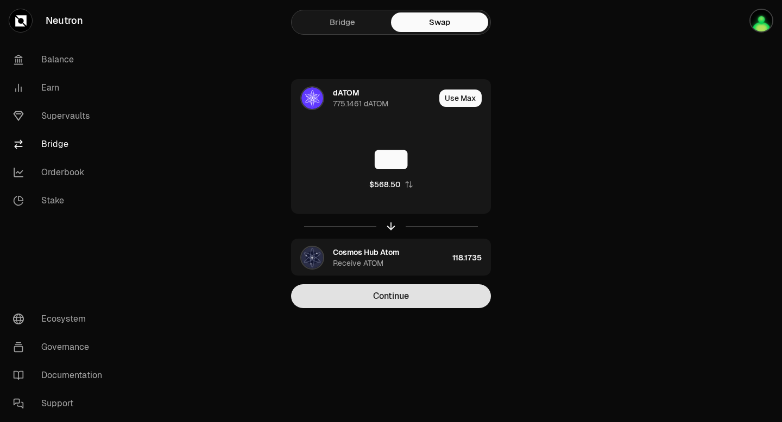
click at [404, 300] on button "Continue" at bounding box center [391, 296] width 200 height 24
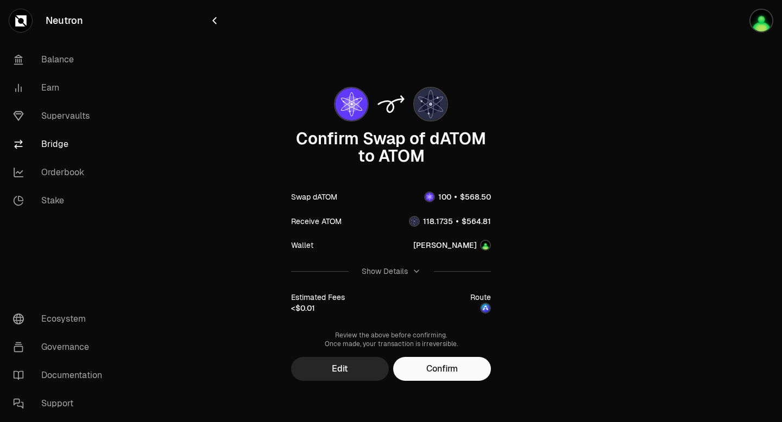
click at [391, 274] on div "Show Details" at bounding box center [385, 271] width 46 height 11
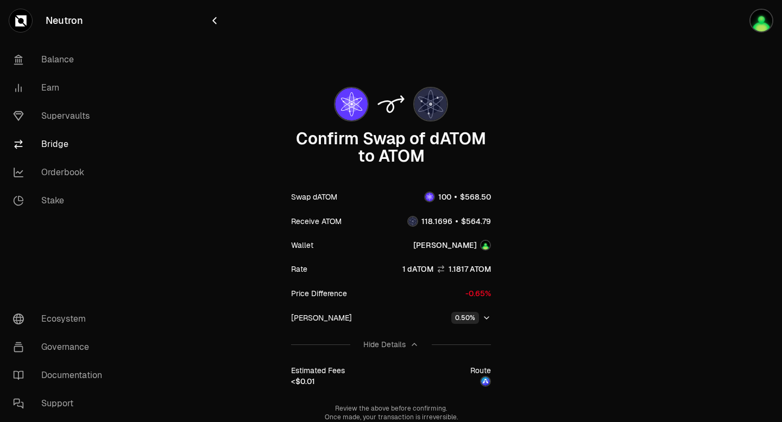
click at [212, 20] on icon "button" at bounding box center [214, 21] width 12 height 12
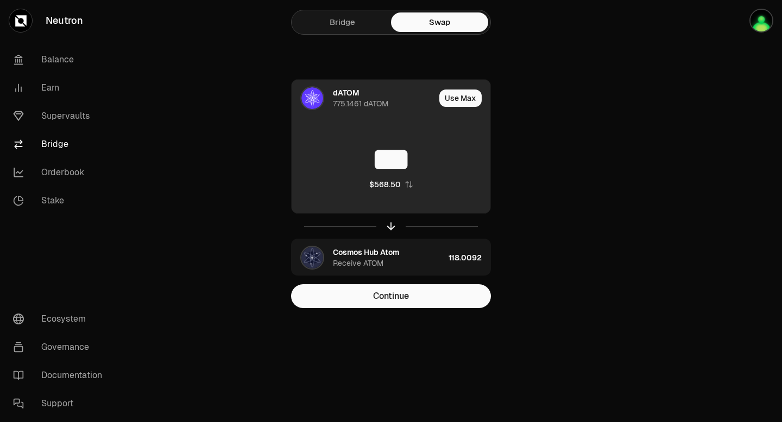
click at [422, 160] on input "***" at bounding box center [391, 159] width 199 height 33
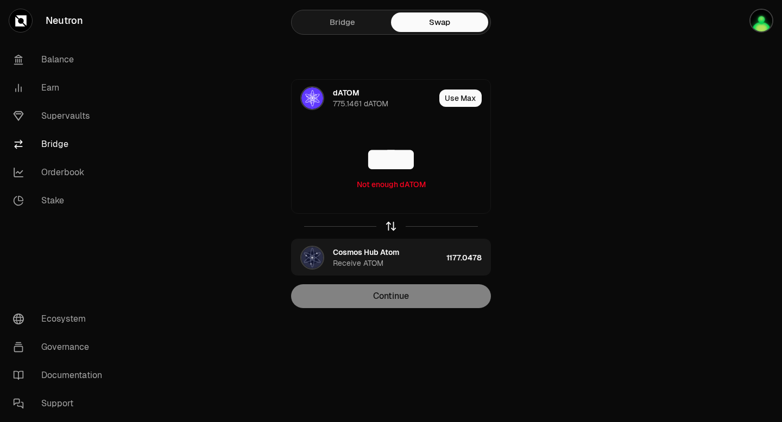
type input "****"
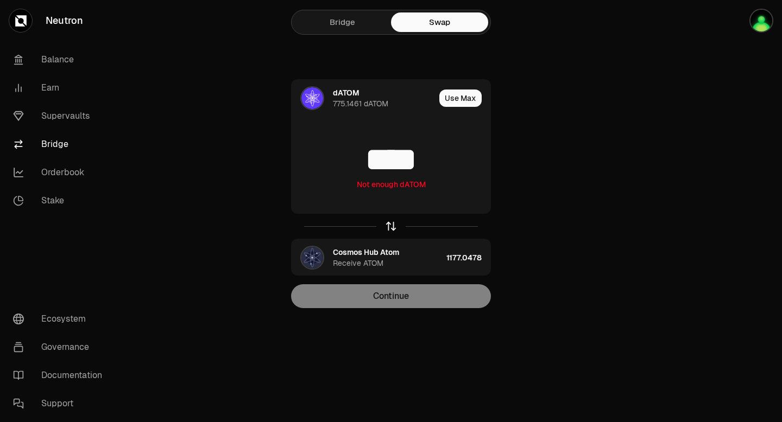
click at [391, 225] on icon "button" at bounding box center [391, 226] width 0 height 7
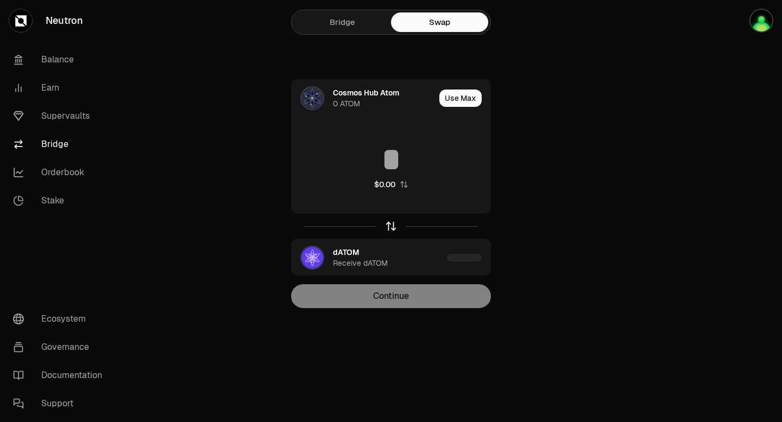
click at [391, 223] on icon "button" at bounding box center [391, 224] width 7 height 3
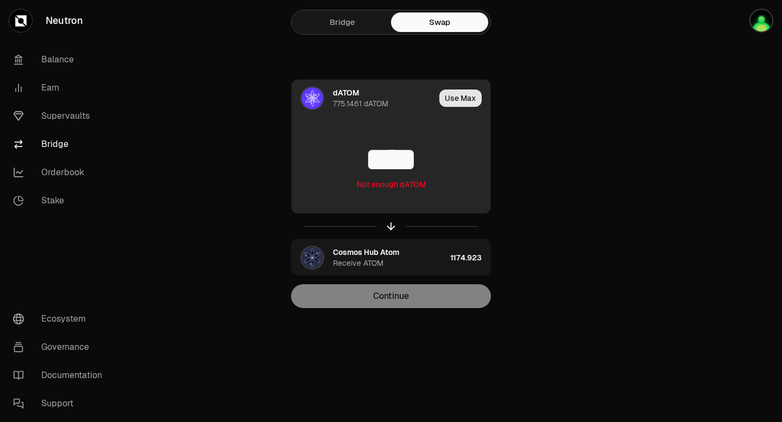
click at [455, 98] on button "Use Max" at bounding box center [460, 98] width 42 height 17
type input "**********"
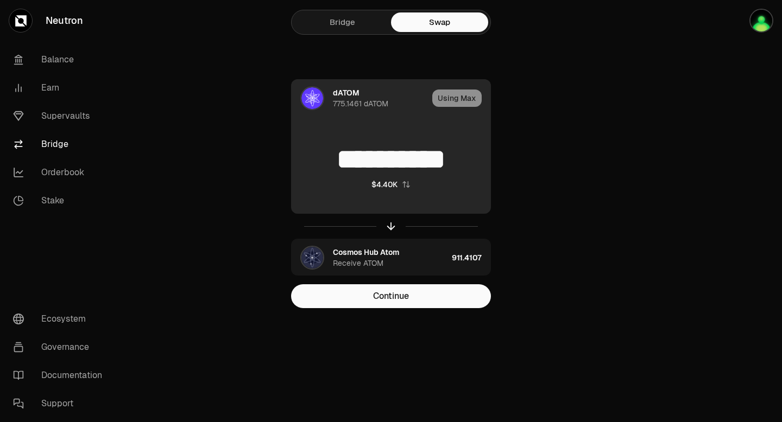
click at [465, 97] on div "Using Max" at bounding box center [461, 98] width 58 height 37
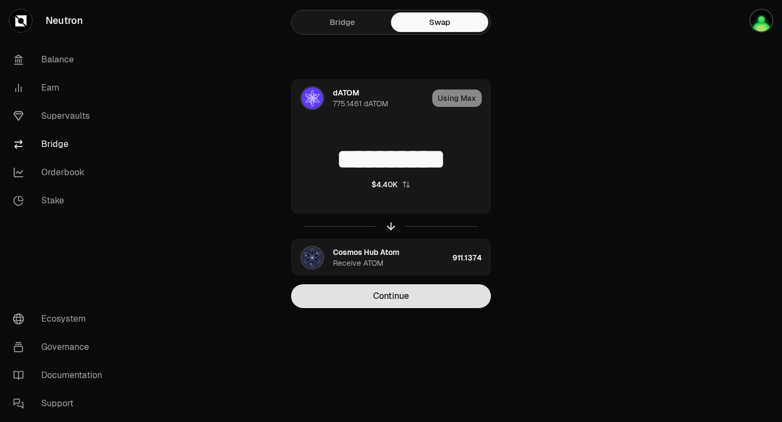
click at [390, 301] on button "Continue" at bounding box center [391, 296] width 200 height 24
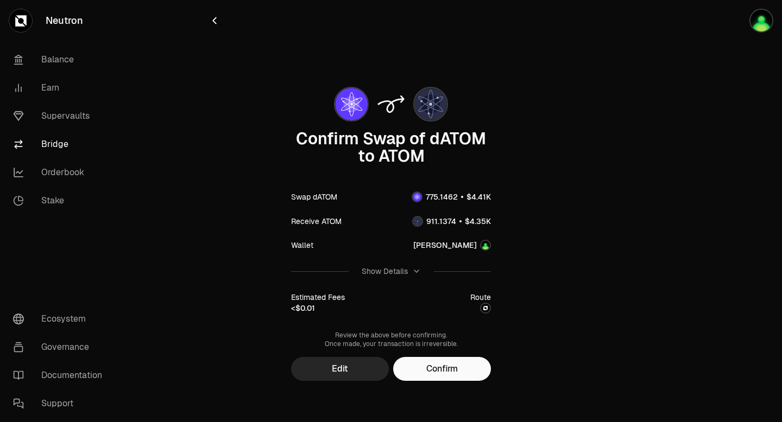
click at [406, 270] on div "Show Details" at bounding box center [385, 271] width 46 height 11
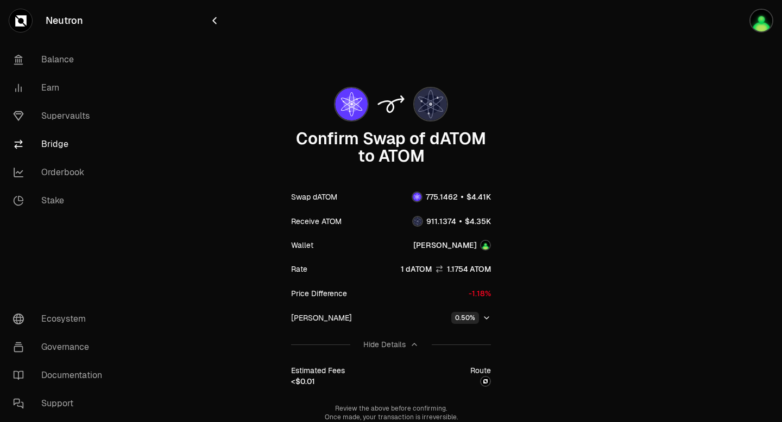
click at [405, 270] on span "1 dATOM" at bounding box center [416, 269] width 31 height 11
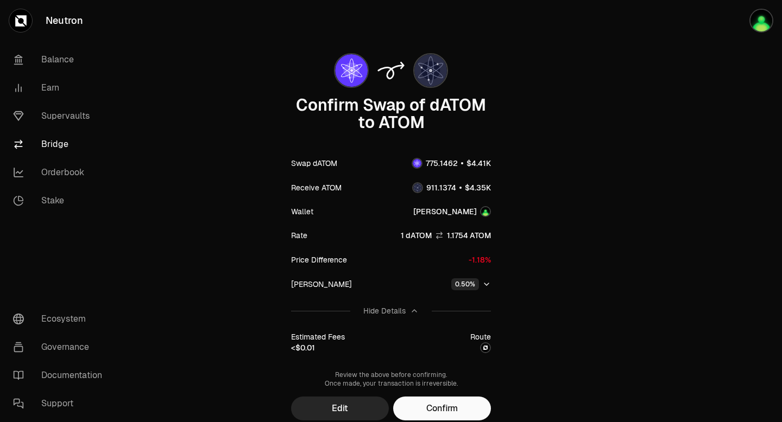
scroll to position [34, 0]
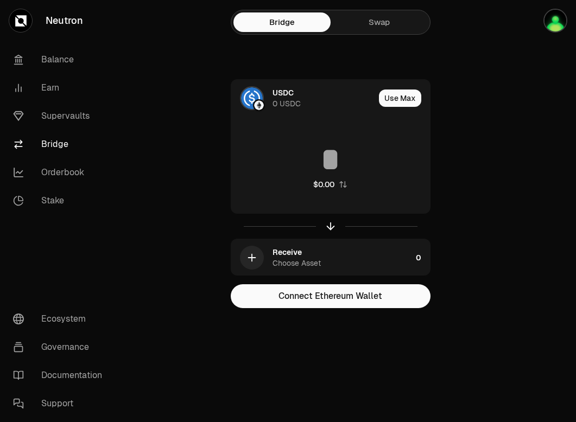
click at [385, 28] on link "Swap" at bounding box center [379, 22] width 97 height 20
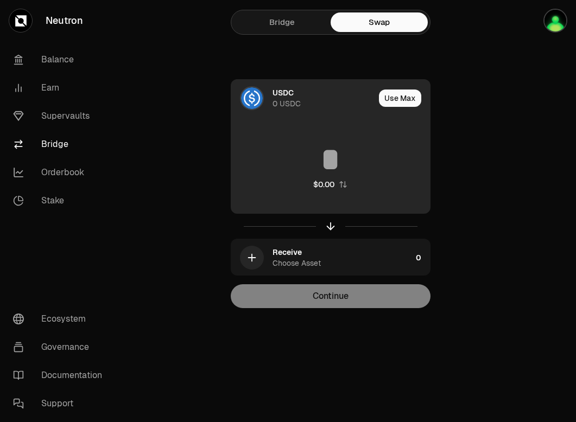
click at [282, 98] on div "0 USDC" at bounding box center [287, 103] width 28 height 11
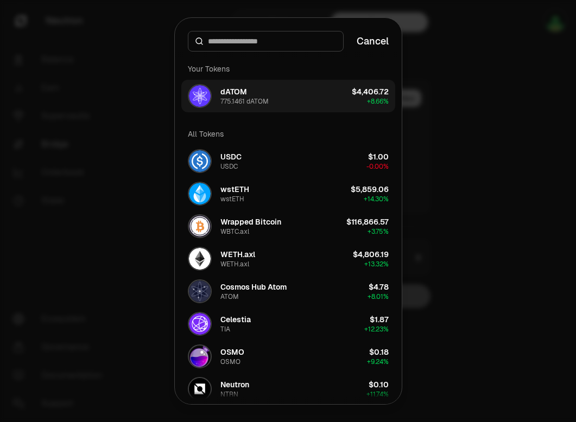
click at [272, 102] on button "dATOM 775.1461 dATOM $4,406.72 + 8.66%" at bounding box center [288, 96] width 214 height 33
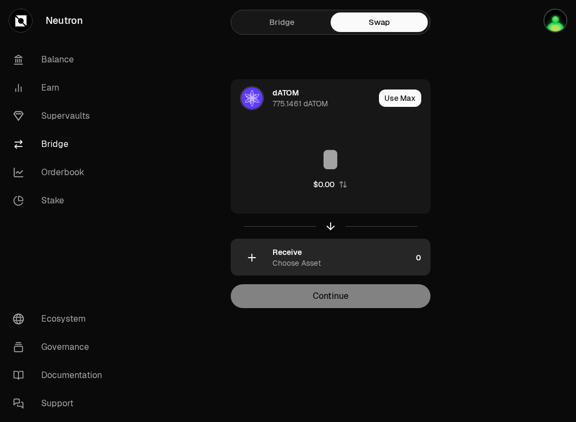
click at [247, 257] on icon "button" at bounding box center [252, 258] width 12 height 12
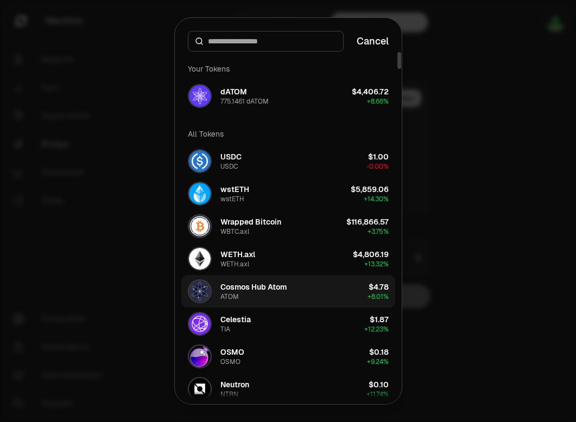
click at [254, 287] on div "Cosmos Hub Atom" at bounding box center [253, 287] width 66 height 11
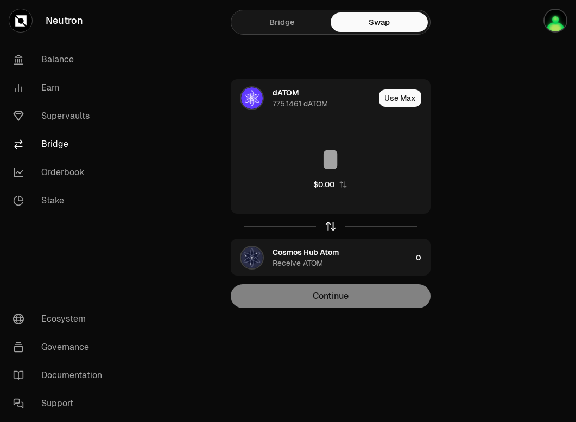
click at [332, 226] on icon "button" at bounding box center [331, 226] width 12 height 12
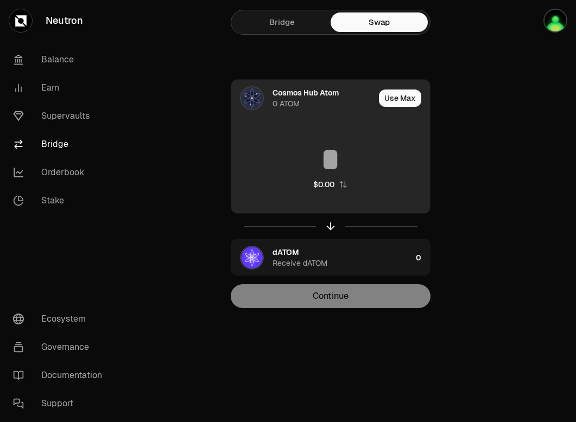
click at [340, 161] on input at bounding box center [330, 159] width 199 height 33
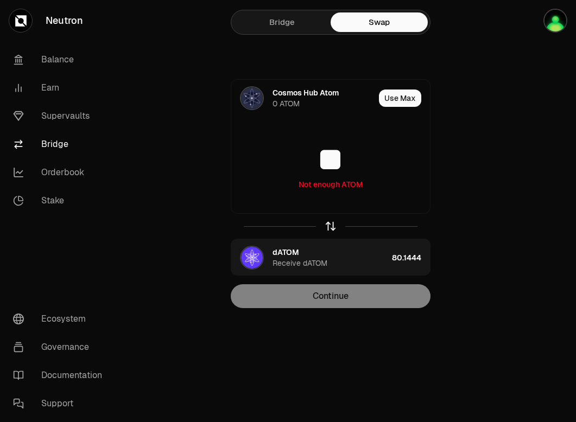
type input "**"
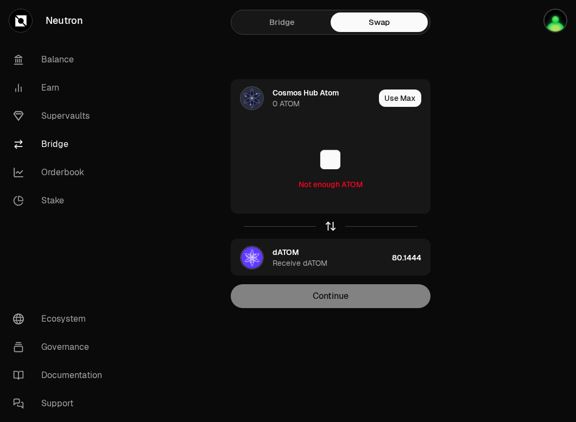
click at [327, 230] on icon "button" at bounding box center [331, 226] width 12 height 12
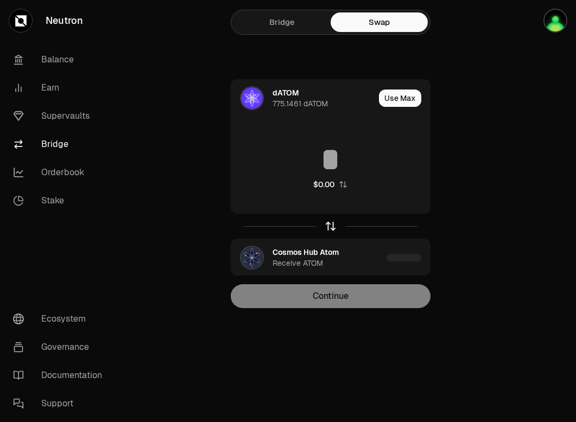
type input "********"
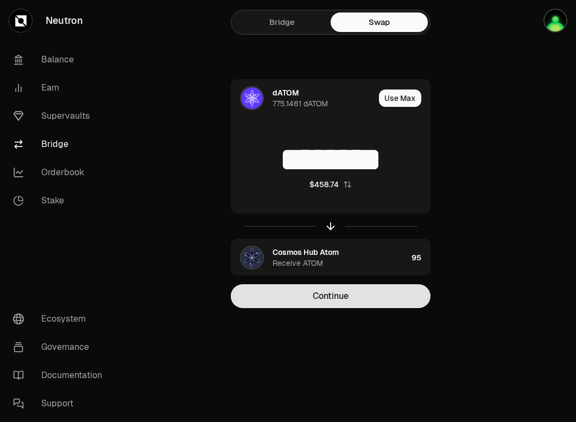
click at [370, 299] on button "Continue" at bounding box center [331, 296] width 200 height 24
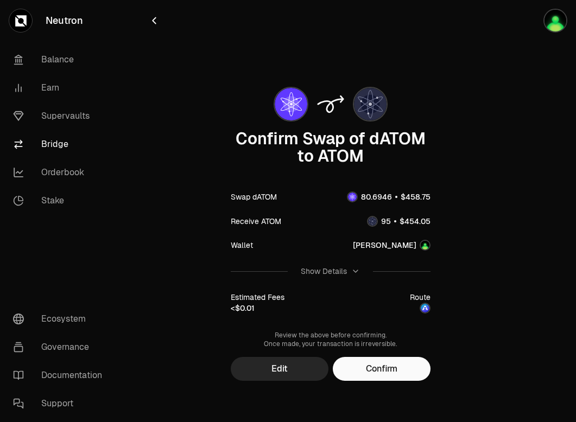
click at [332, 269] on div "Show Details" at bounding box center [324, 271] width 46 height 11
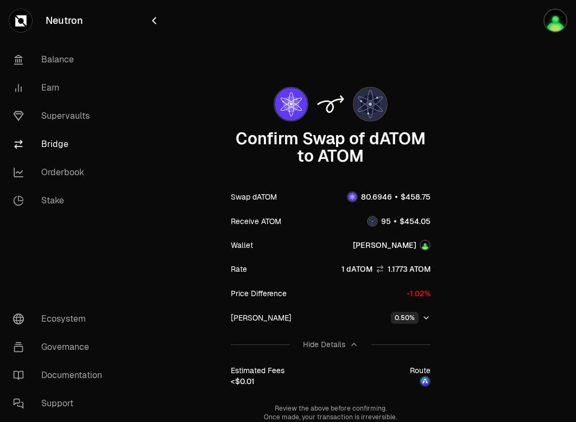
click at [346, 349] on div "Hide Details" at bounding box center [330, 344] width 55 height 11
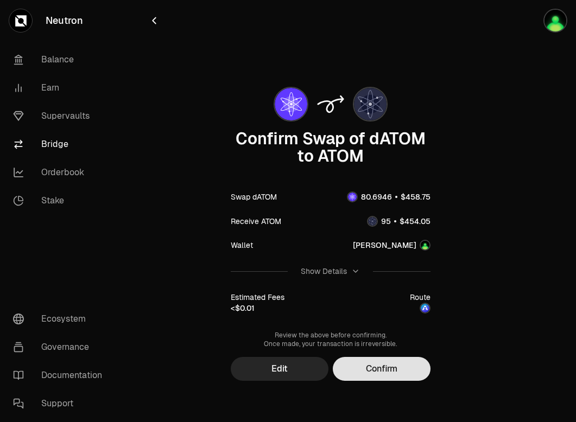
click at [378, 372] on button "Confirm" at bounding box center [382, 369] width 98 height 24
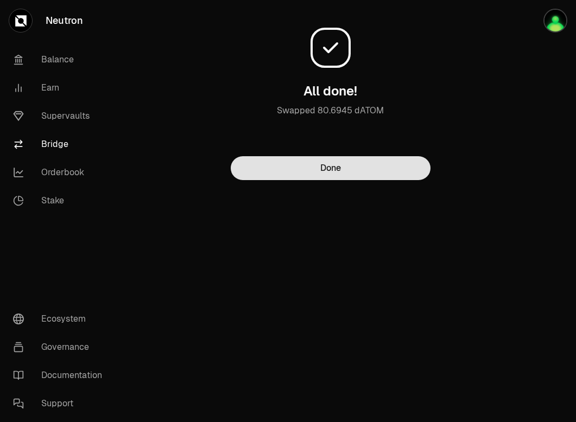
click at [389, 166] on button "Done" at bounding box center [331, 168] width 200 height 24
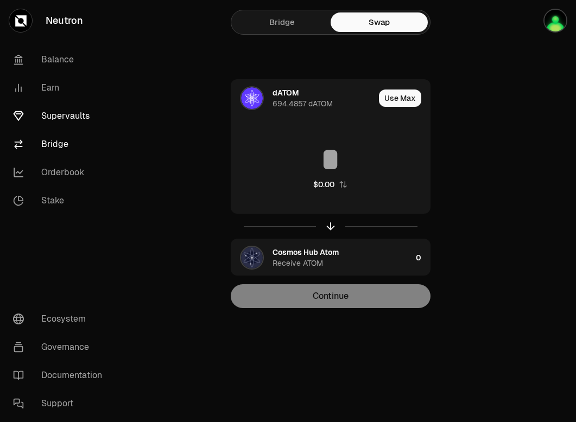
click at [55, 118] on link "Supervaults" at bounding box center [60, 116] width 113 height 28
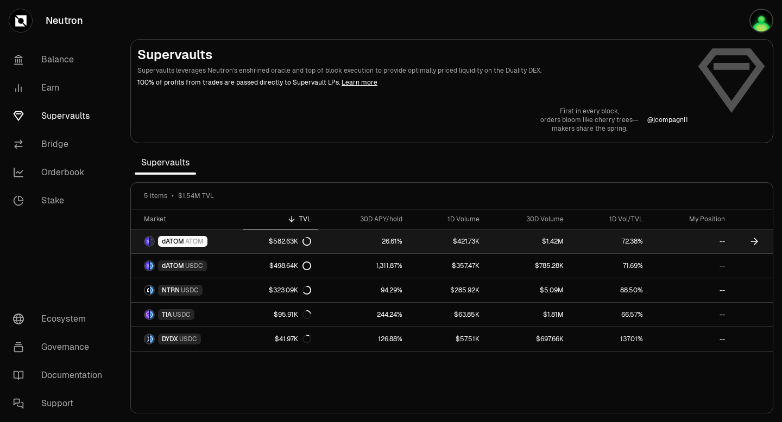
click at [575, 243] on icon at bounding box center [754, 241] width 11 height 11
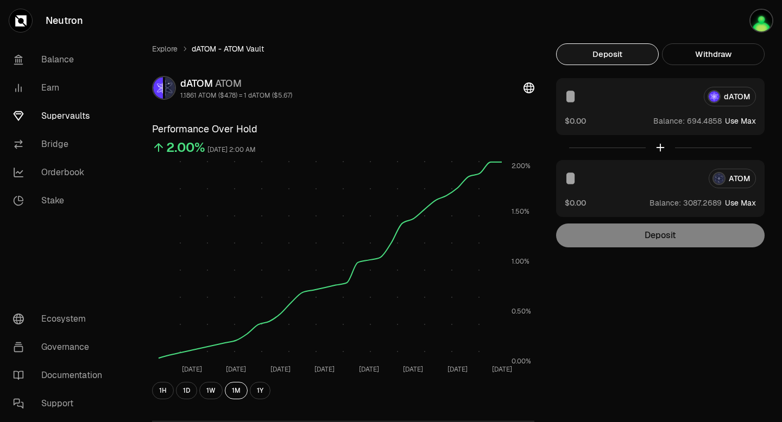
click at [575, 123] on button "Use Max" at bounding box center [740, 121] width 31 height 11
type input "**********"
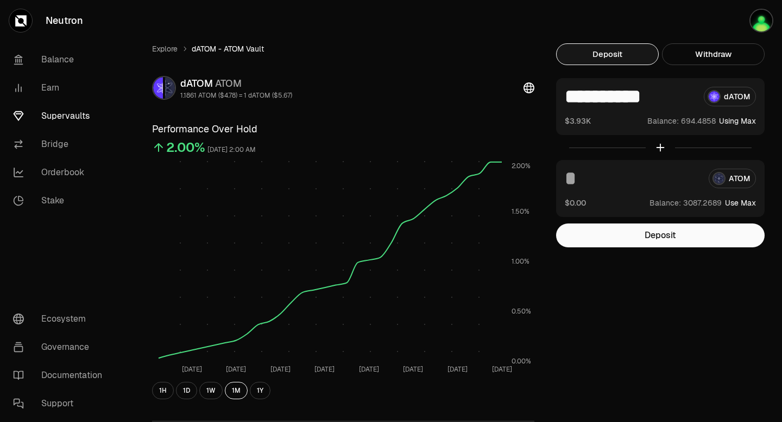
click at [575, 206] on button "Use Max" at bounding box center [740, 203] width 31 height 11
type input "**********"
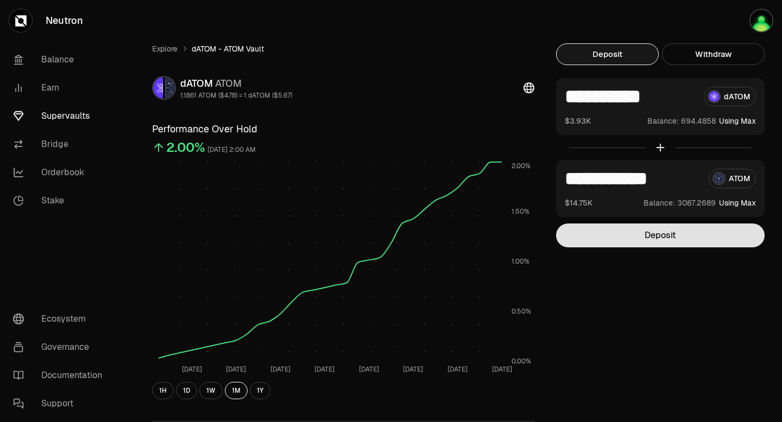
click at [575, 238] on button "Deposit" at bounding box center [660, 236] width 208 height 24
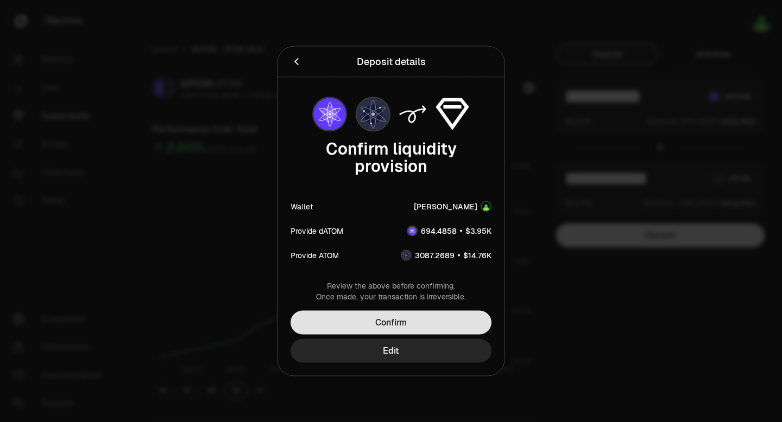
click at [404, 322] on button "Confirm" at bounding box center [390, 323] width 201 height 24
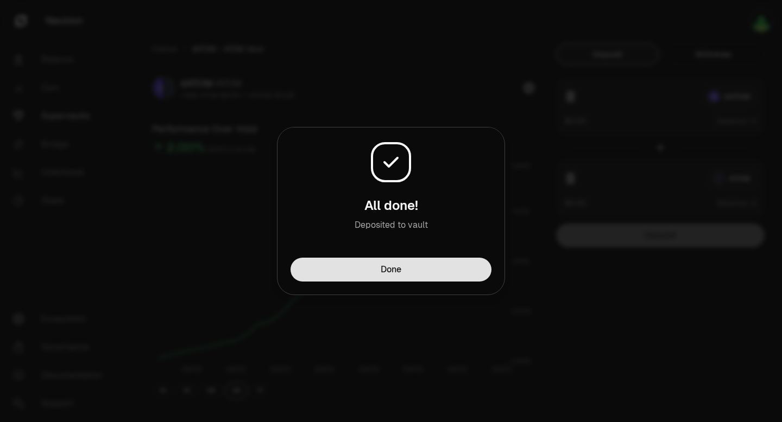
click at [397, 270] on button "Done" at bounding box center [390, 270] width 201 height 24
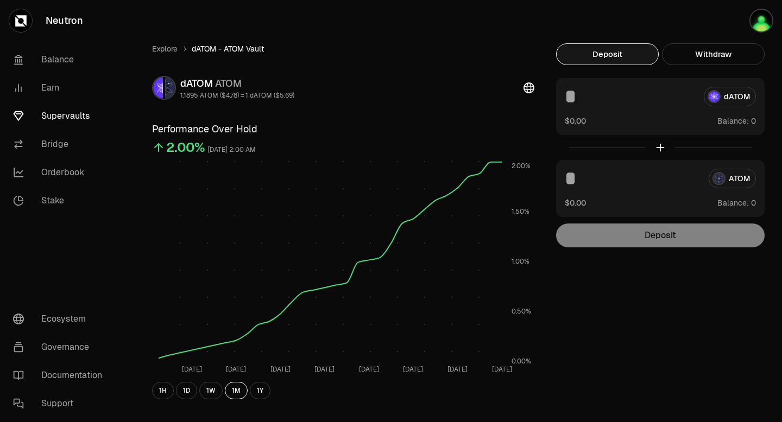
click at [56, 115] on link "Supervaults" at bounding box center [60, 116] width 113 height 28
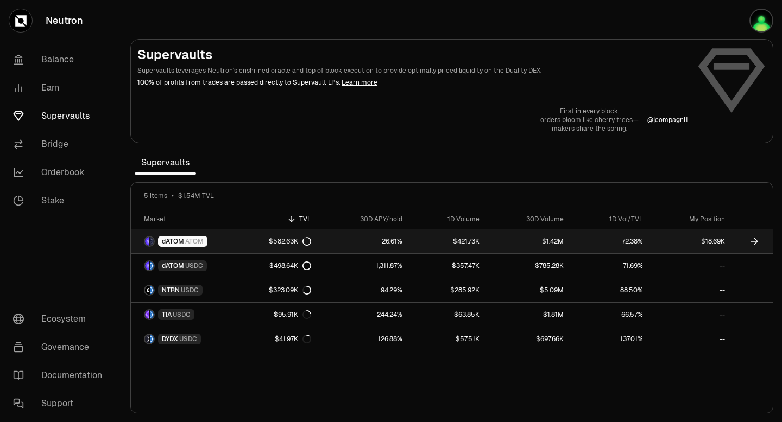
click at [575, 240] on icon at bounding box center [754, 241] width 11 height 11
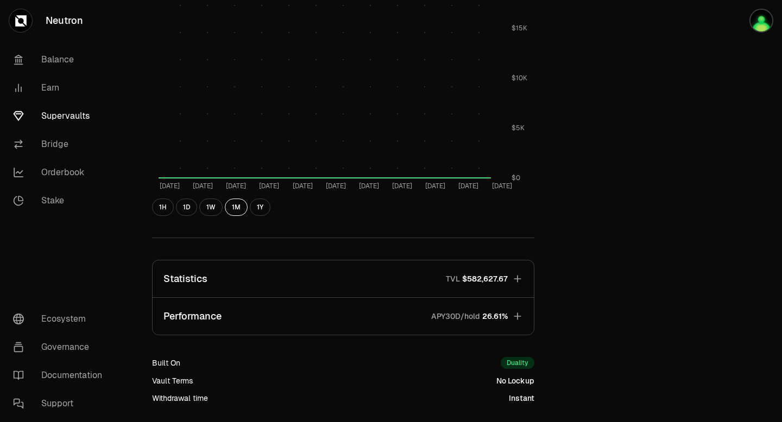
scroll to position [514, 0]
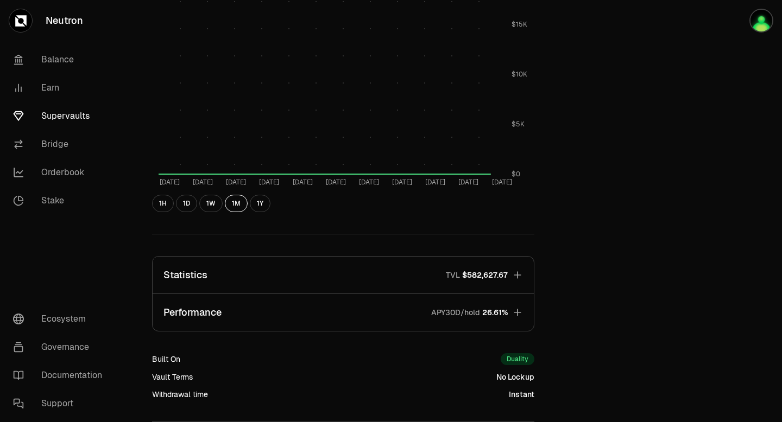
click at [518, 275] on icon "button" at bounding box center [517, 274] width 7 height 7
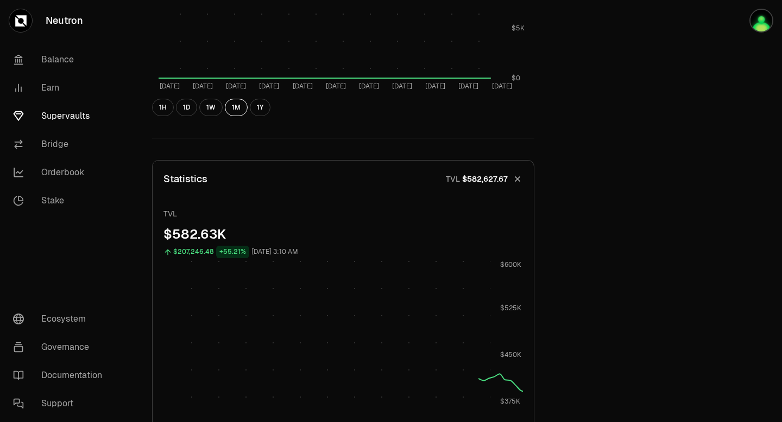
scroll to position [636, 0]
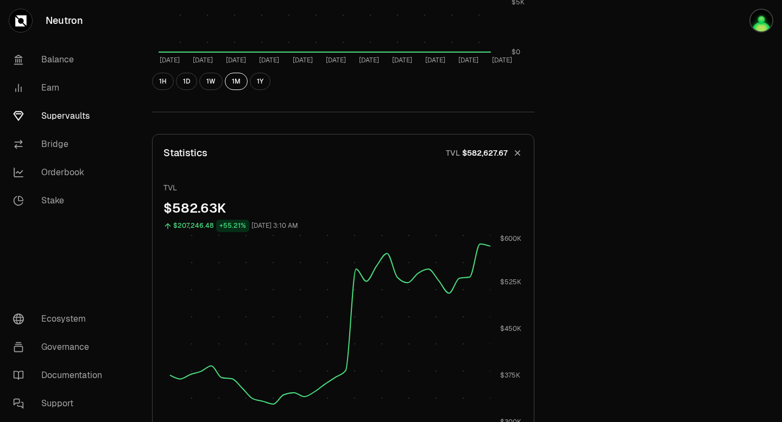
click at [519, 153] on icon "button" at bounding box center [517, 152] width 15 height 15
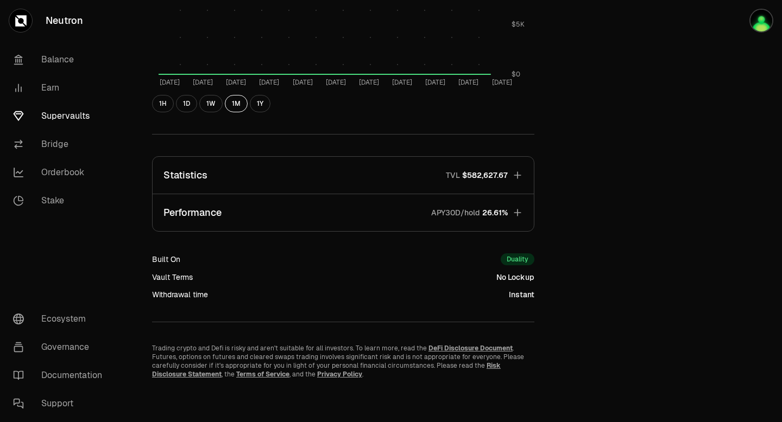
click at [518, 212] on icon "button" at bounding box center [517, 212] width 11 height 11
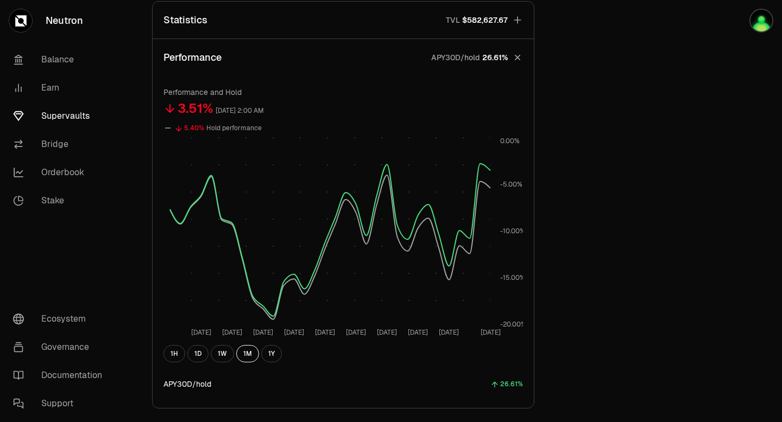
scroll to position [764, 0]
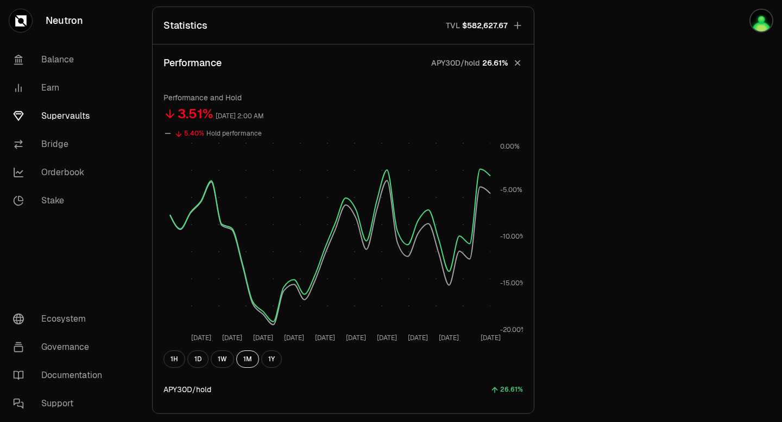
click at [516, 65] on icon "button" at bounding box center [517, 62] width 15 height 15
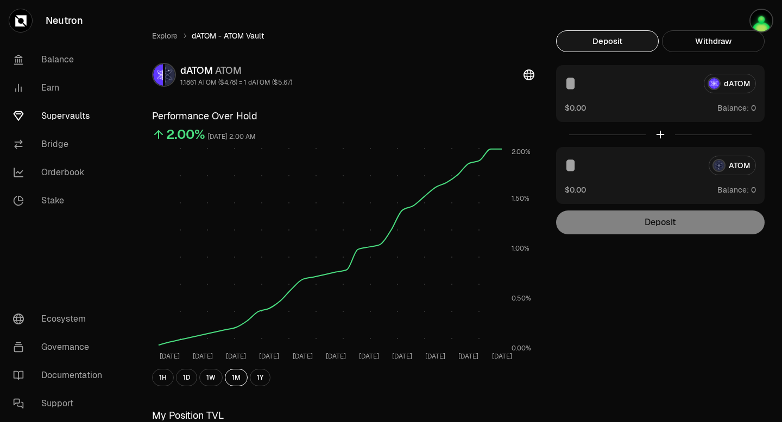
scroll to position [0, 0]
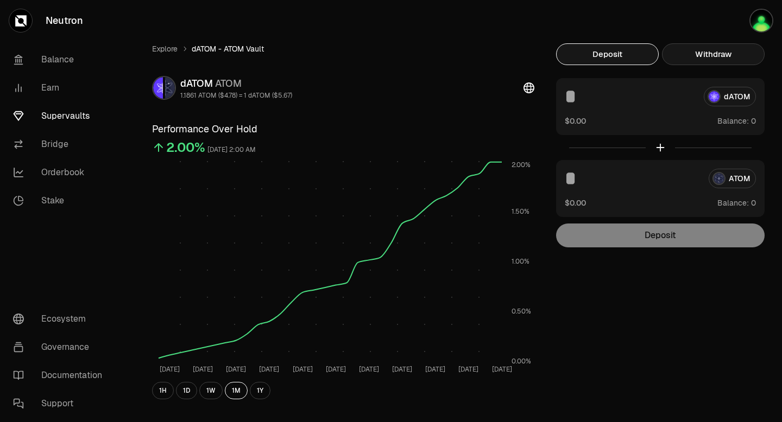
click at [575, 53] on button "Withdraw" at bounding box center [713, 54] width 103 height 22
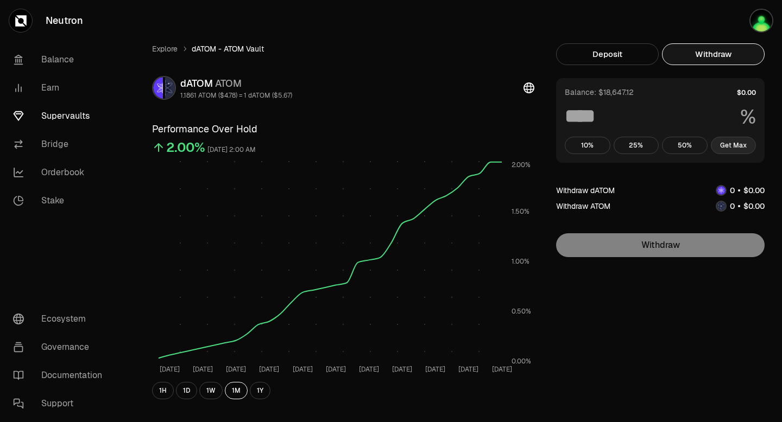
click at [575, 148] on button "Get Max" at bounding box center [734, 145] width 46 height 17
type input "***"
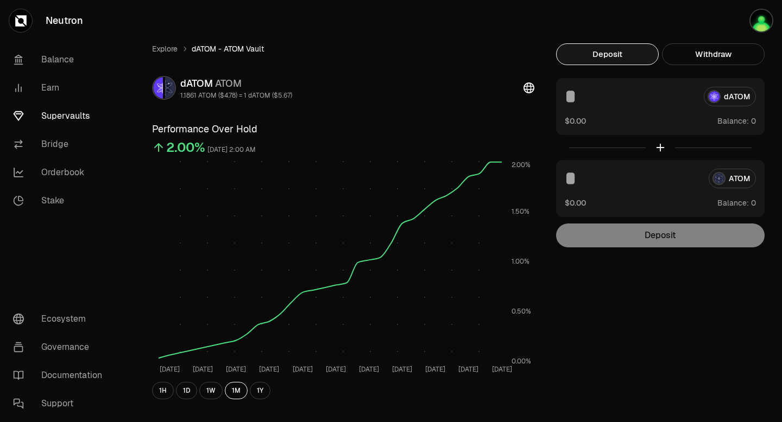
click at [575, 55] on button "Deposit" at bounding box center [607, 54] width 103 height 22
click at [66, 113] on link "Supervaults" at bounding box center [60, 116] width 113 height 28
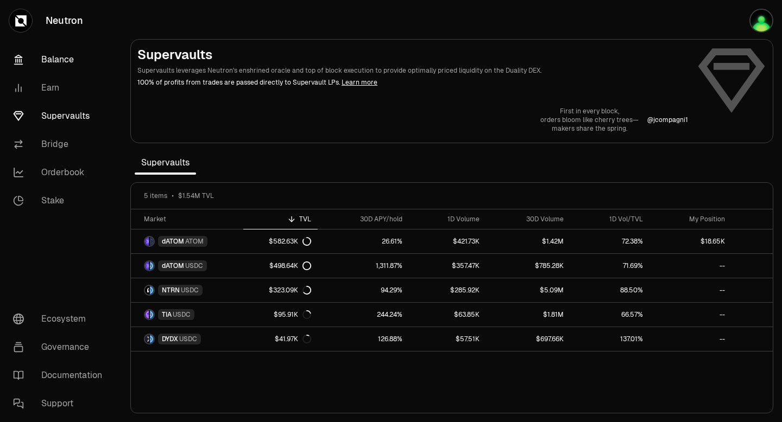
click at [61, 64] on link "Balance" at bounding box center [60, 60] width 113 height 28
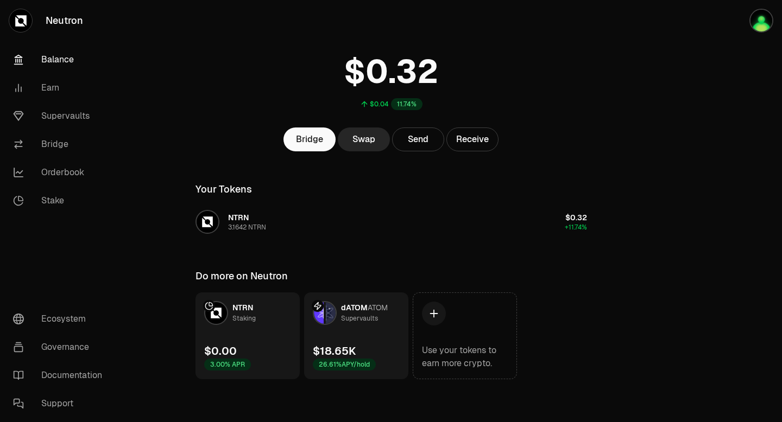
scroll to position [34, 0]
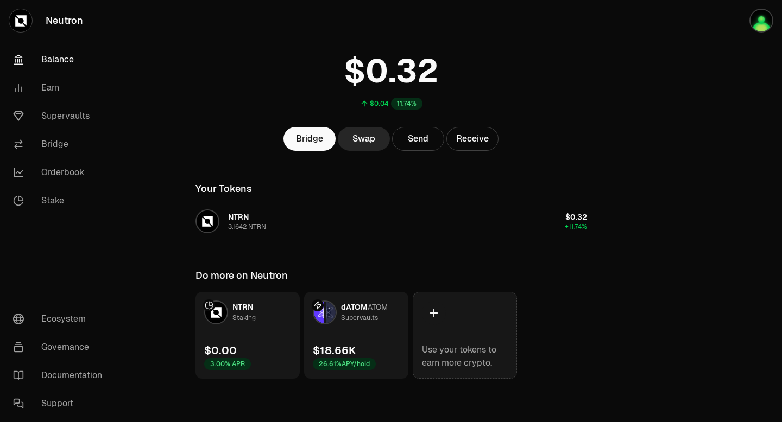
click at [433, 314] on icon at bounding box center [433, 313] width 8 height 8
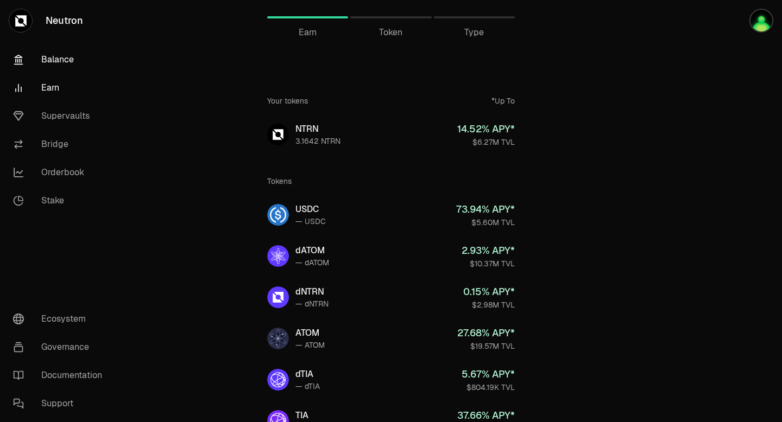
click at [61, 60] on link "Balance" at bounding box center [60, 60] width 113 height 28
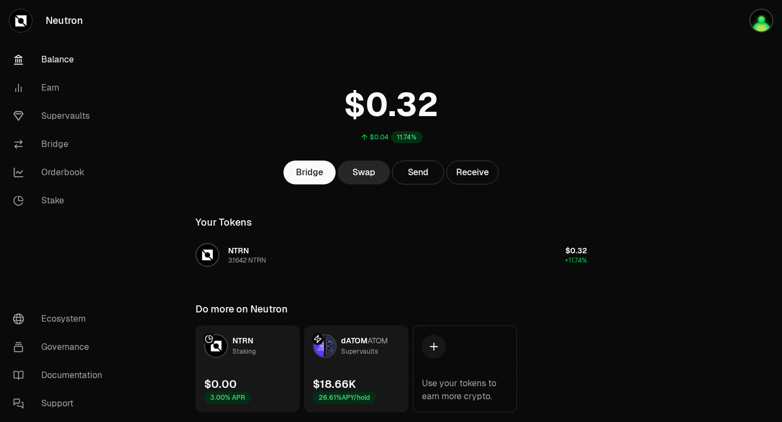
click at [363, 373] on link "dATOM ATOM Supervaults $18.66K 26.61% APY/hold" at bounding box center [356, 369] width 104 height 87
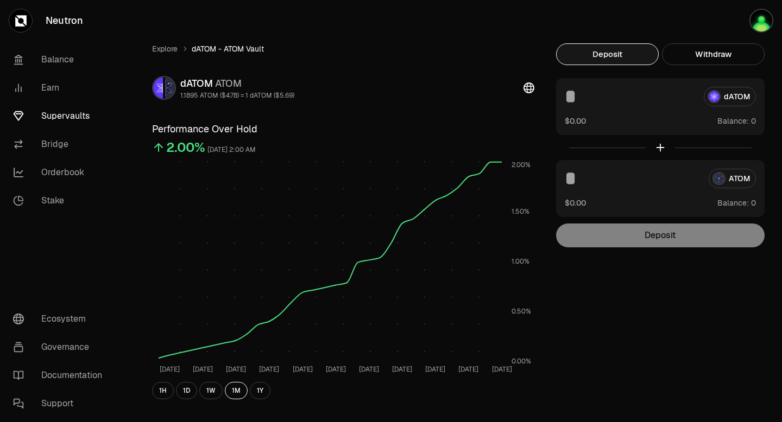
click at [82, 118] on link "Supervaults" at bounding box center [60, 116] width 113 height 28
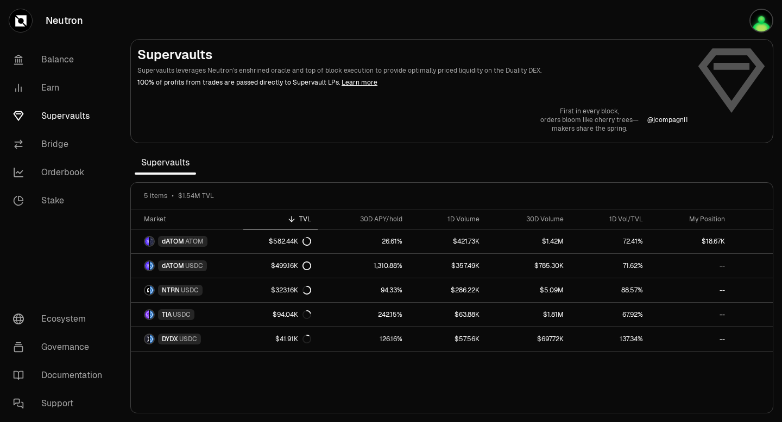
click at [365, 86] on p "100% of profits from trades are passed directly to Supervault LPs. Learn more" at bounding box center [412, 83] width 550 height 10
click at [350, 84] on link "Learn more" at bounding box center [359, 82] width 36 height 9
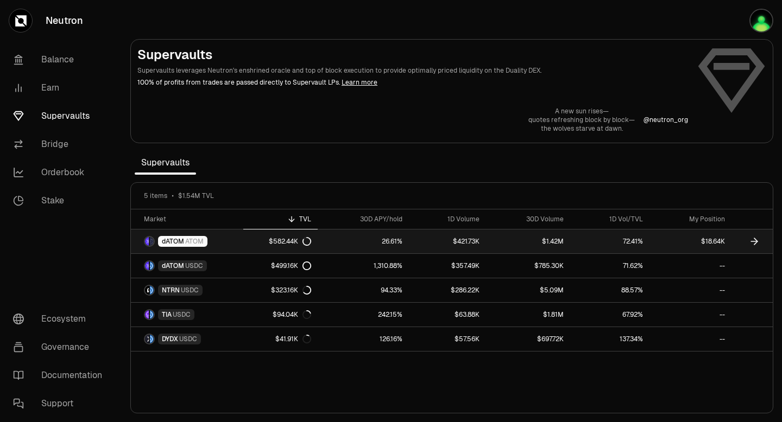
click at [575, 239] on icon at bounding box center [754, 241] width 11 height 11
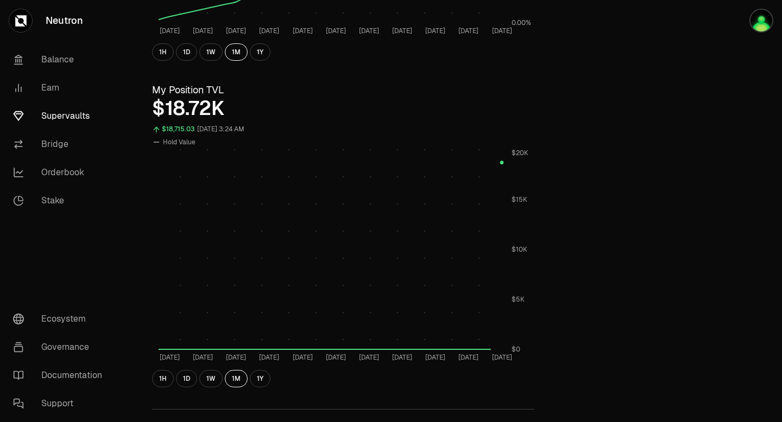
scroll to position [340, 0]
click at [163, 54] on button "1H" at bounding box center [163, 50] width 22 height 17
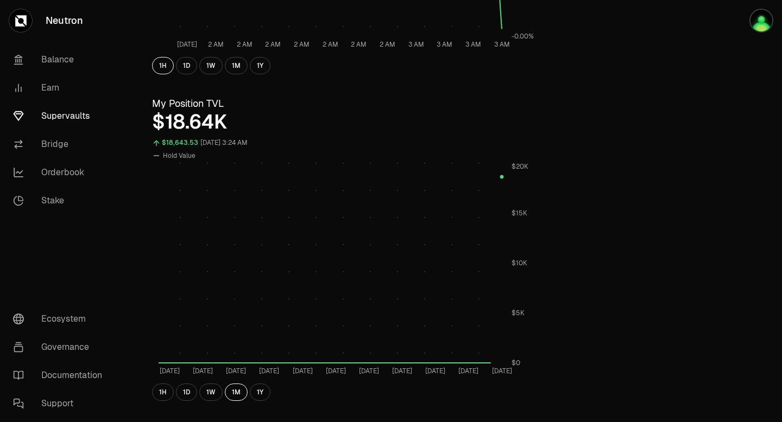
scroll to position [334, 0]
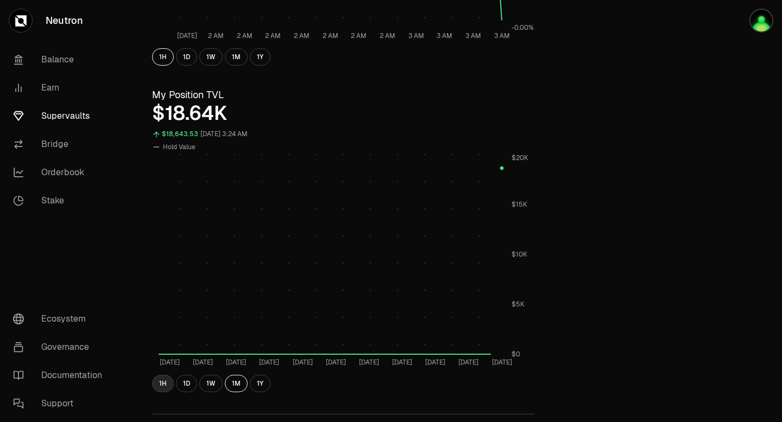
click at [164, 386] on button "1H" at bounding box center [163, 383] width 22 height 17
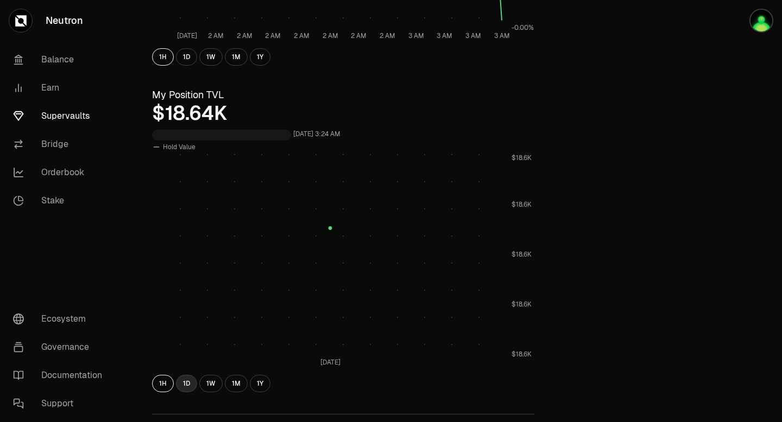
click at [191, 387] on button "1D" at bounding box center [186, 383] width 21 height 17
click at [212, 385] on button "1W" at bounding box center [210, 383] width 23 height 17
click at [239, 385] on button "1M" at bounding box center [236, 383] width 23 height 17
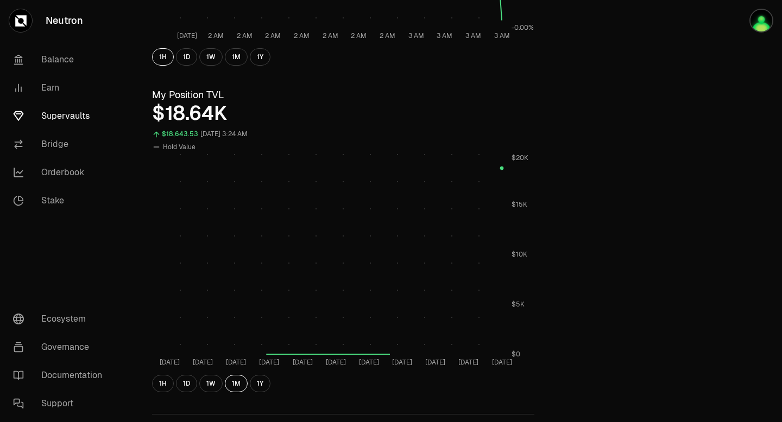
click at [249, 384] on div "1H 1D 1W 1M 1Y" at bounding box center [343, 383] width 382 height 17
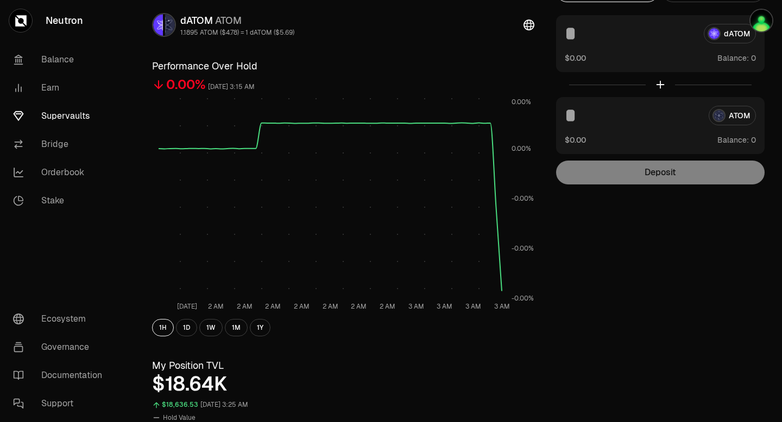
scroll to position [0, 0]
